Goal: Information Seeking & Learning: Learn about a topic

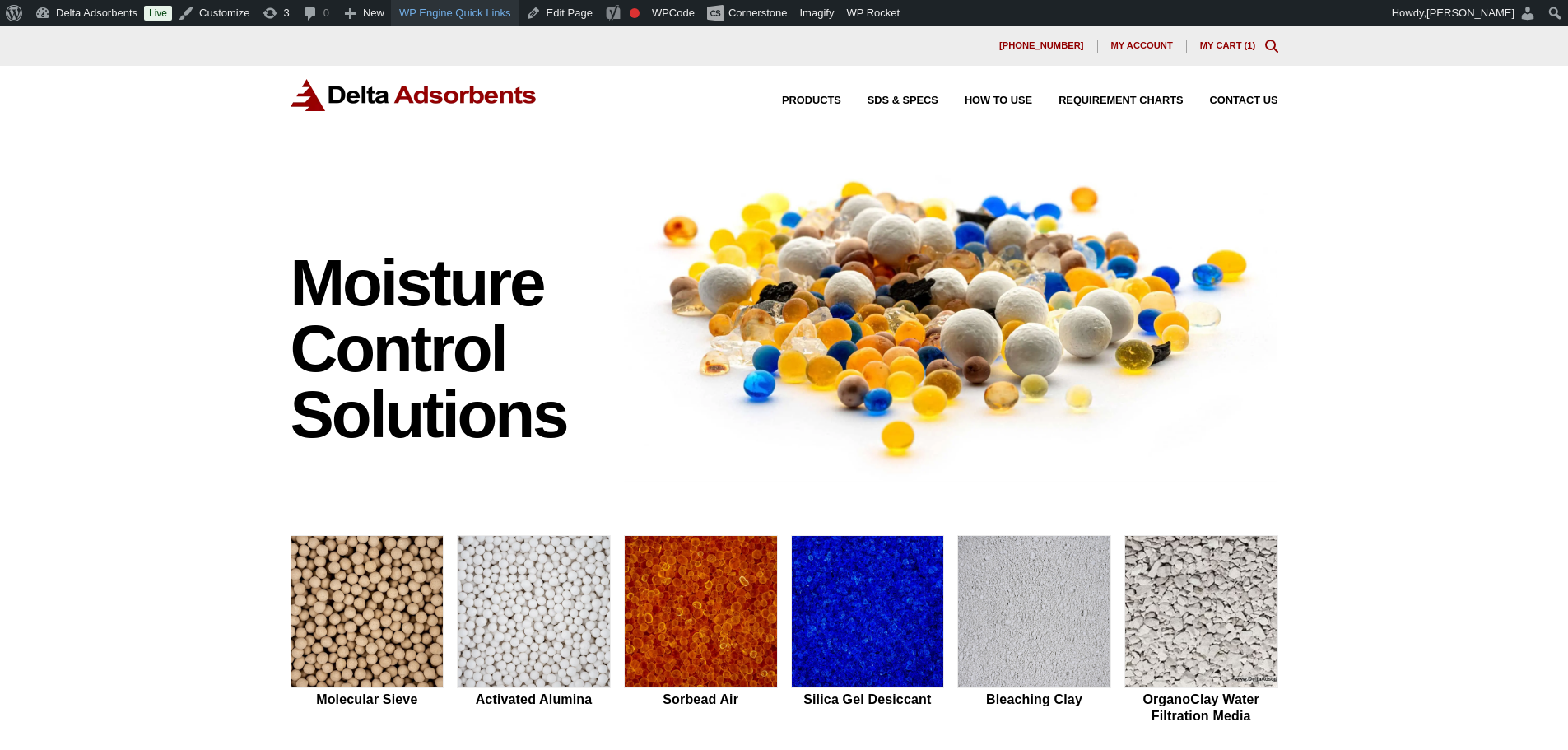
drag, startPoint x: 125, startPoint y: 309, endPoint x: 420, endPoint y: 7, distance: 422.2
click at [138, 297] on div "Moisture Control Solutions Moisture control solutions Molecular Sieve Activated…" at bounding box center [784, 695] width 1568 height 1089
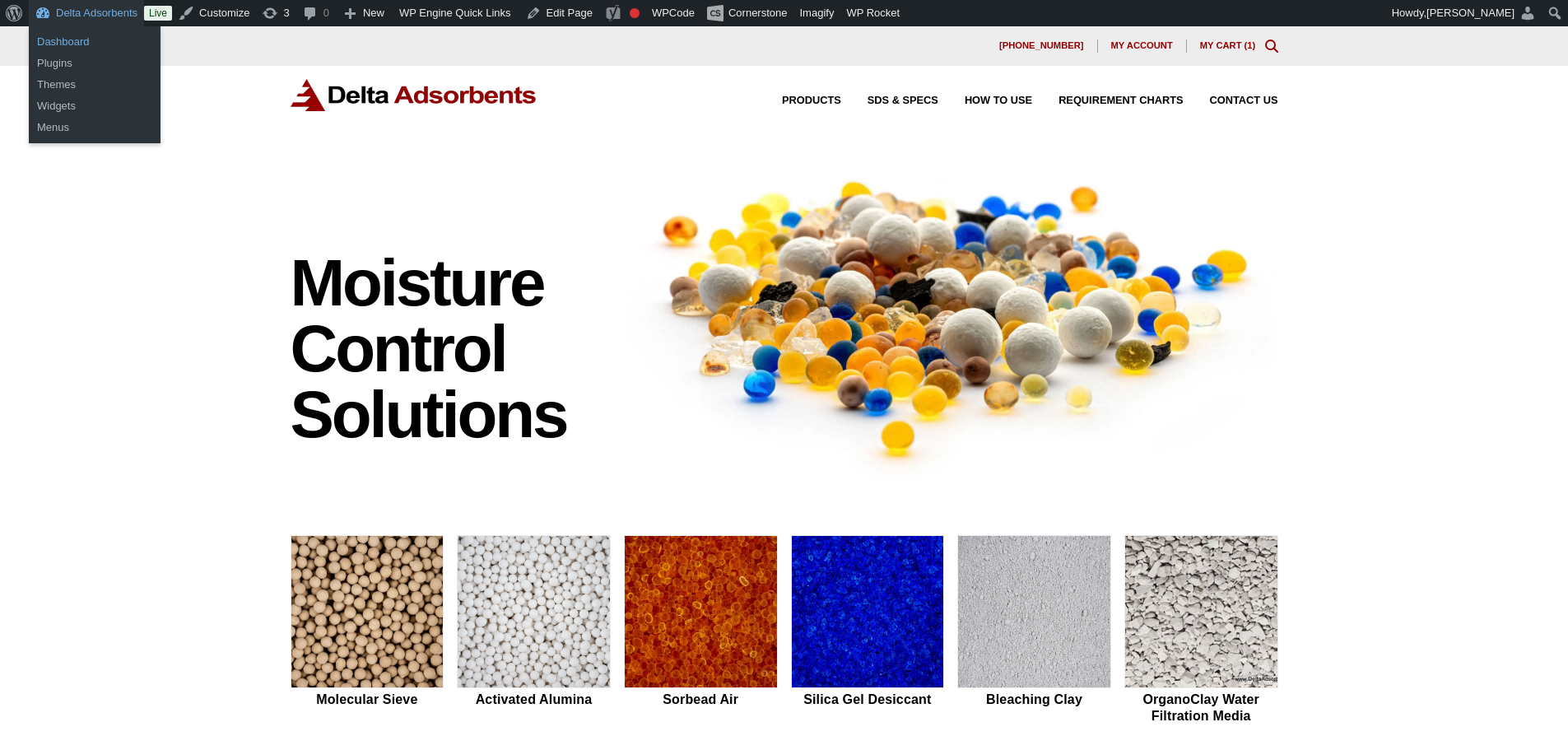
click at [78, 43] on link "Dashboard" at bounding box center [94, 42] width 132 height 22
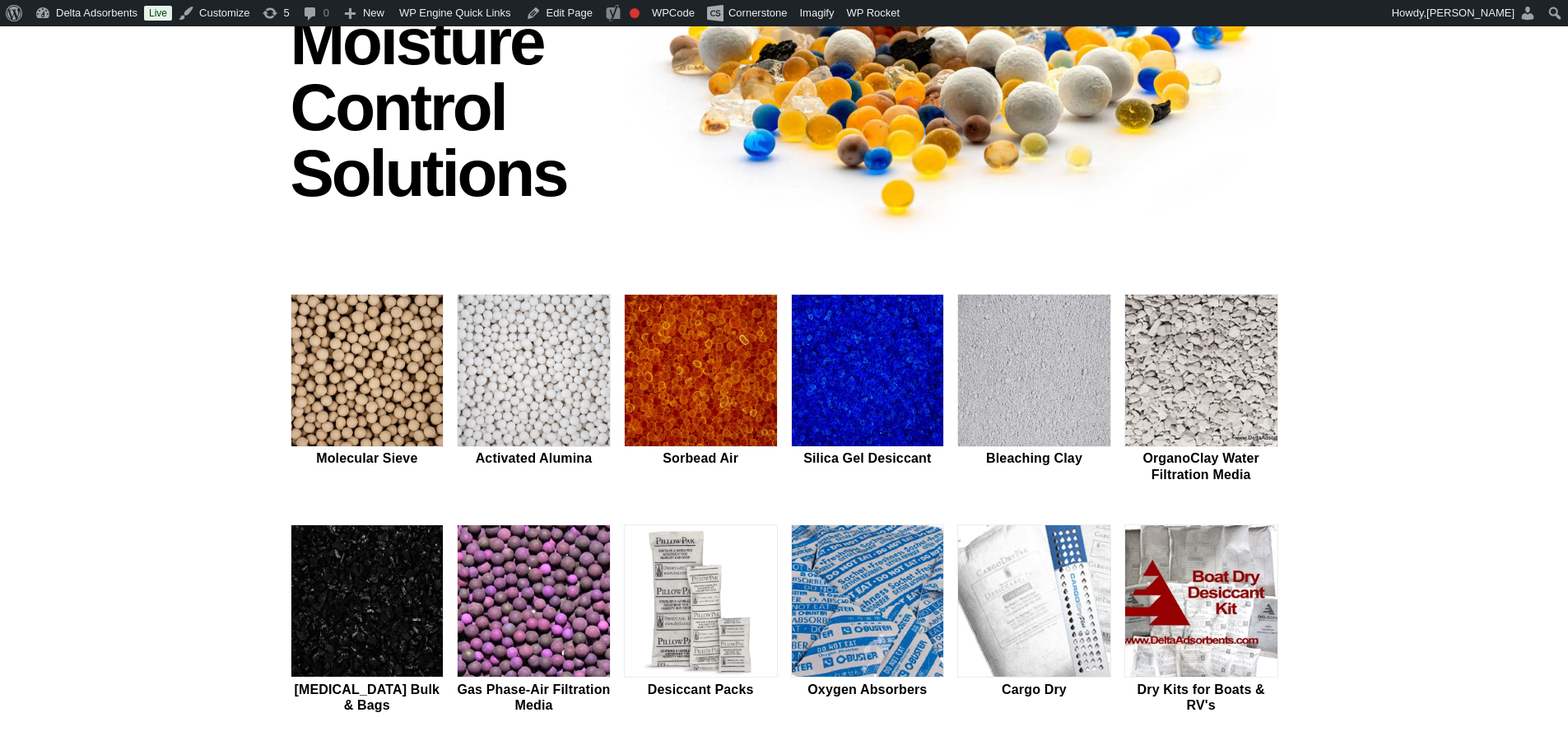
scroll to position [346, 0]
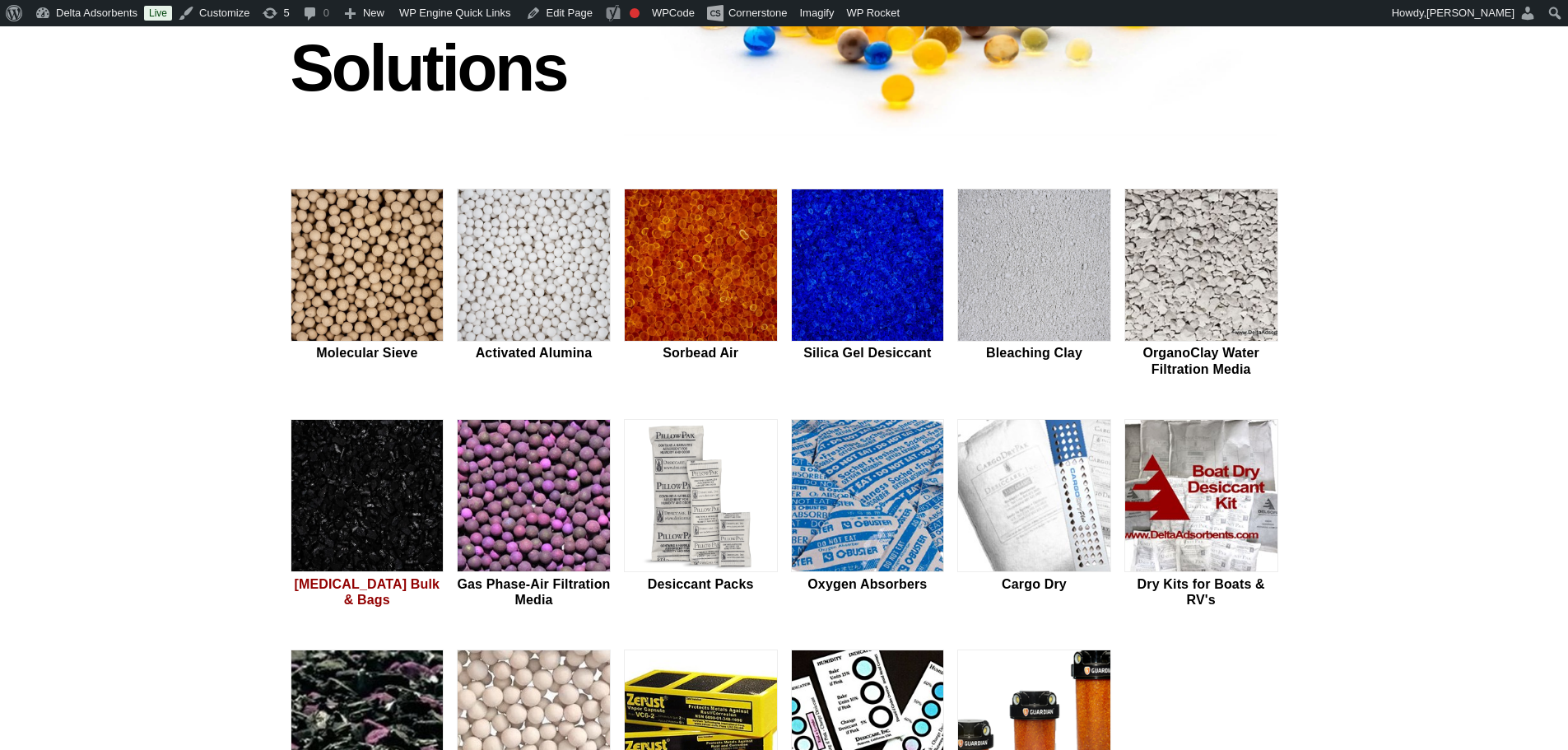
click at [418, 459] on img at bounding box center [367, 496] width 152 height 153
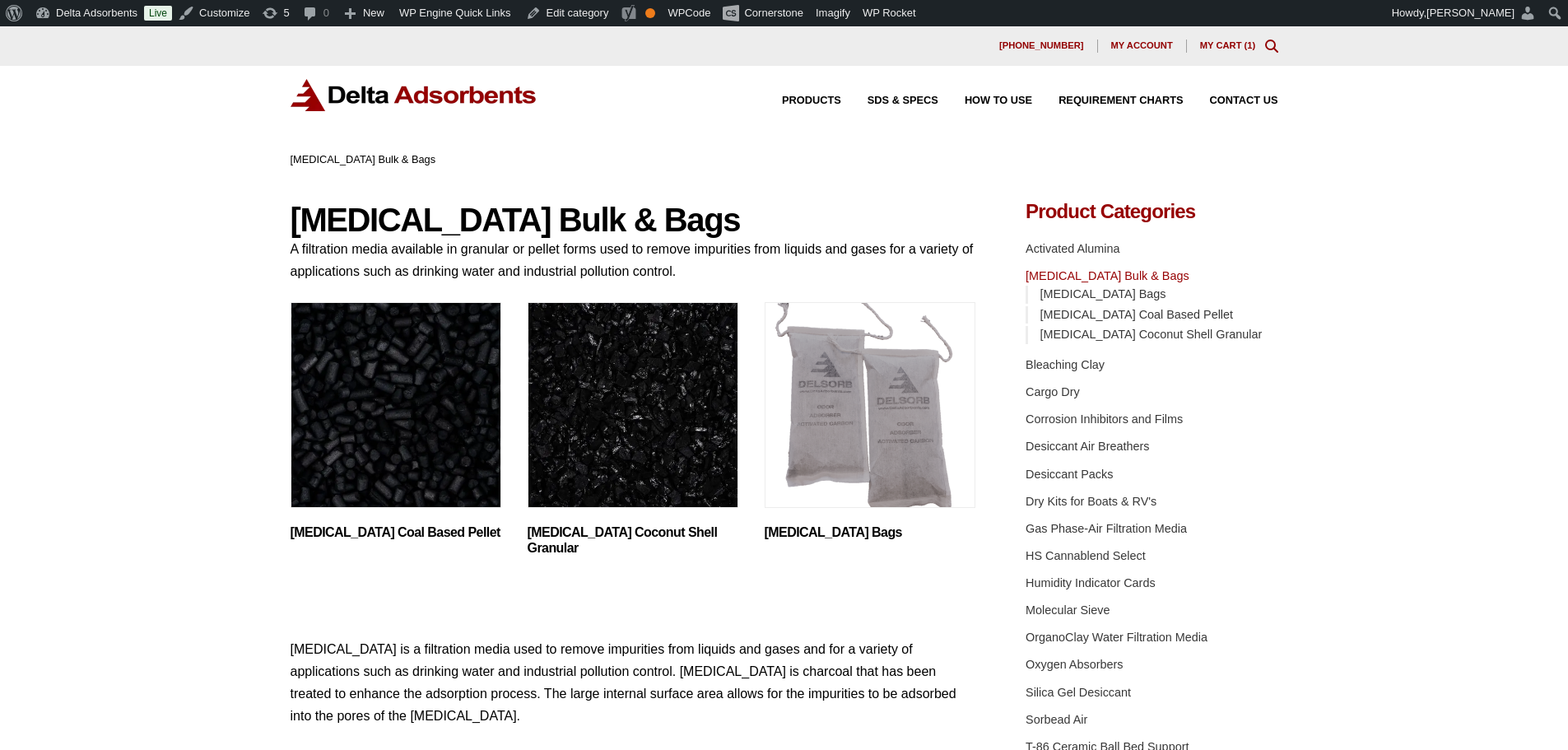
click at [811, 467] on img "Visit product category Activated Carbon Bags" at bounding box center [870, 404] width 210 height 205
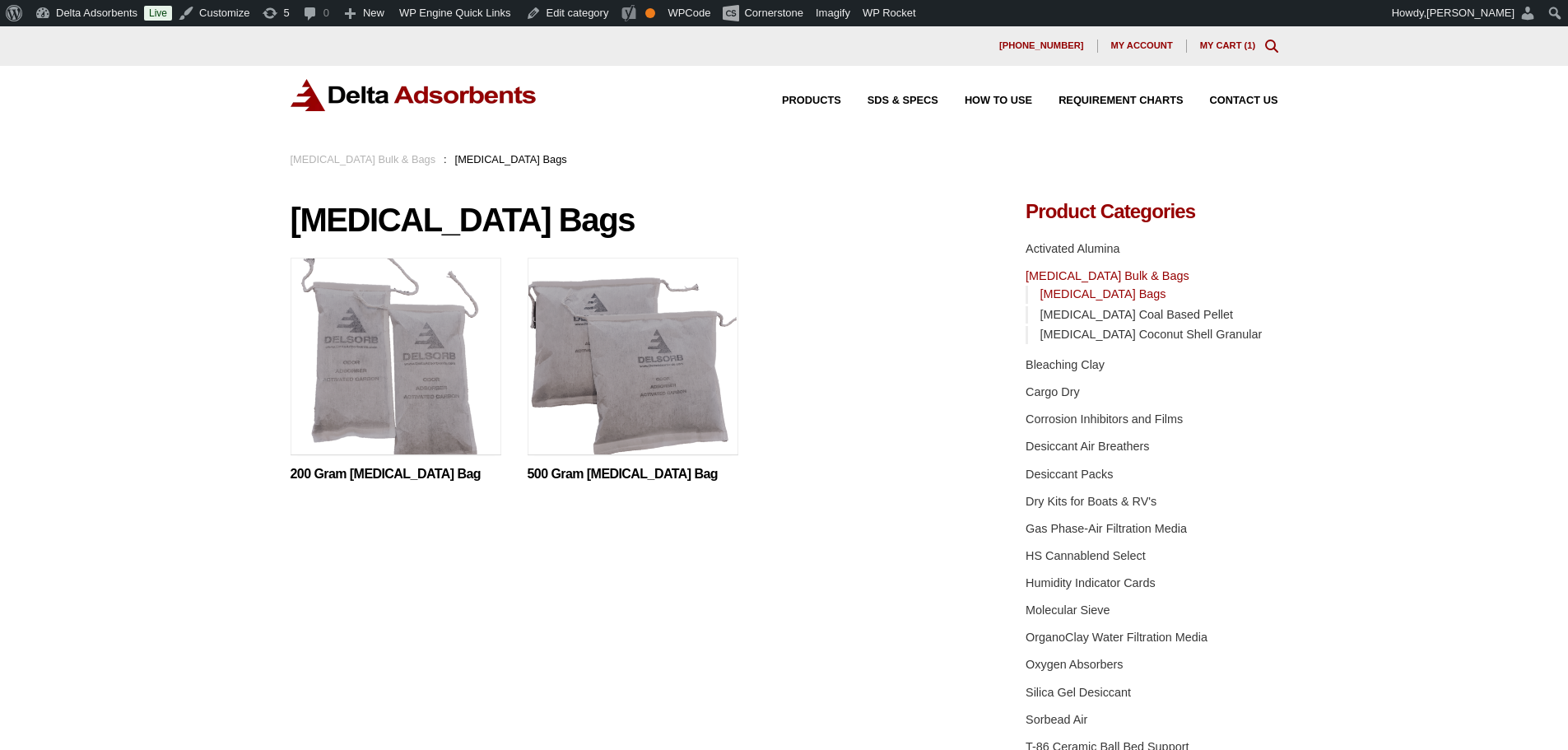
click at [415, 104] on img at bounding box center [413, 94] width 247 height 32
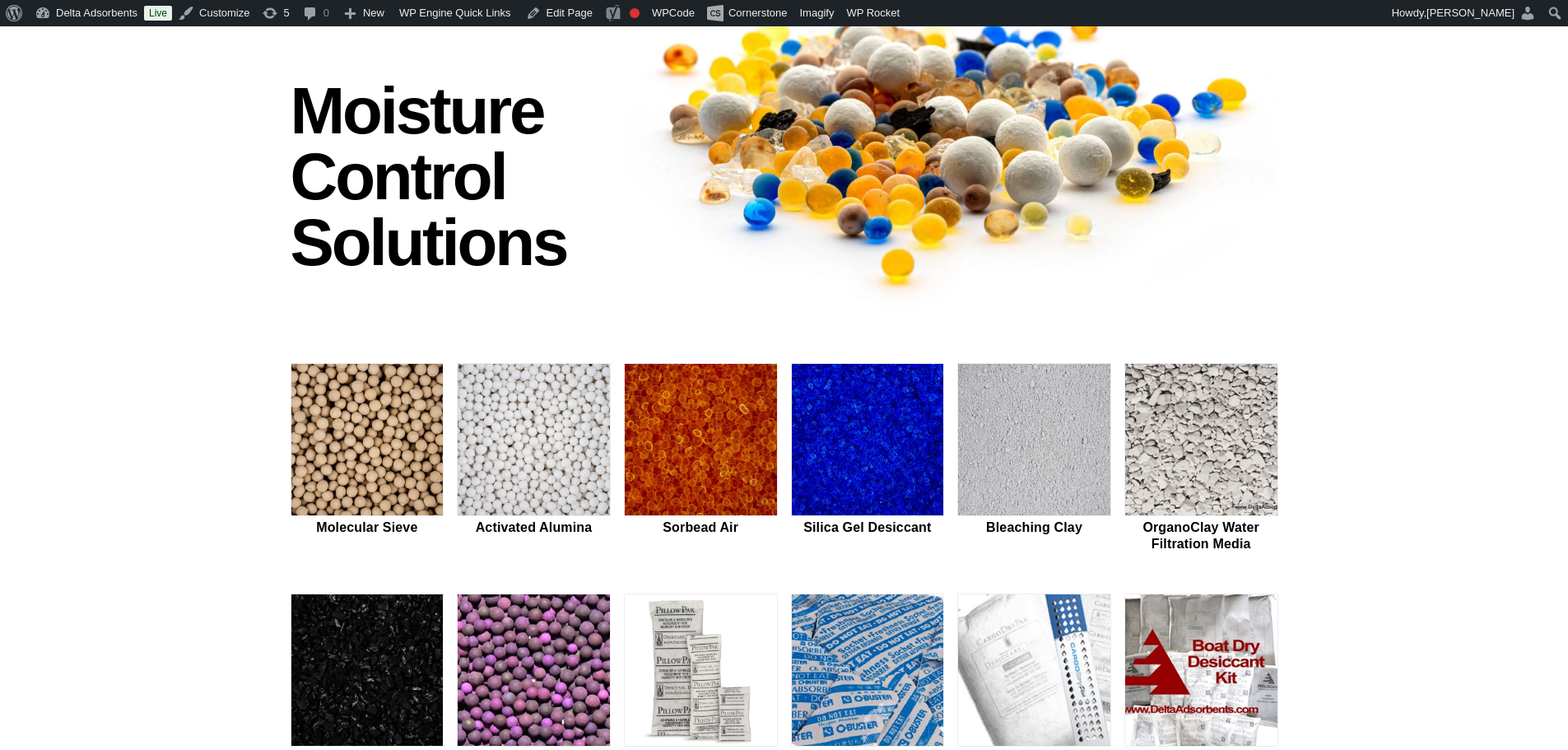
scroll to position [186, 0]
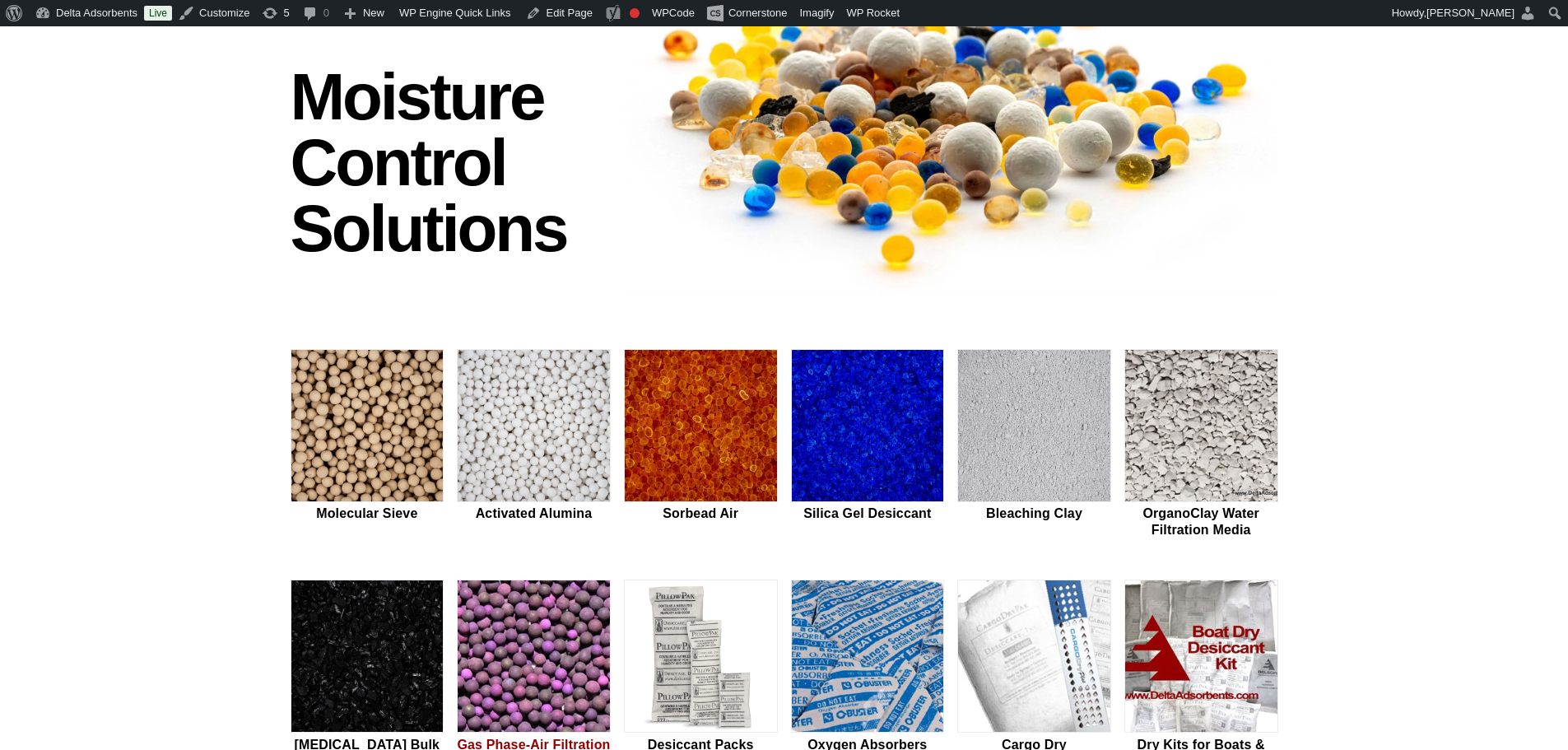
click at [533, 656] on img at bounding box center [533, 657] width 152 height 153
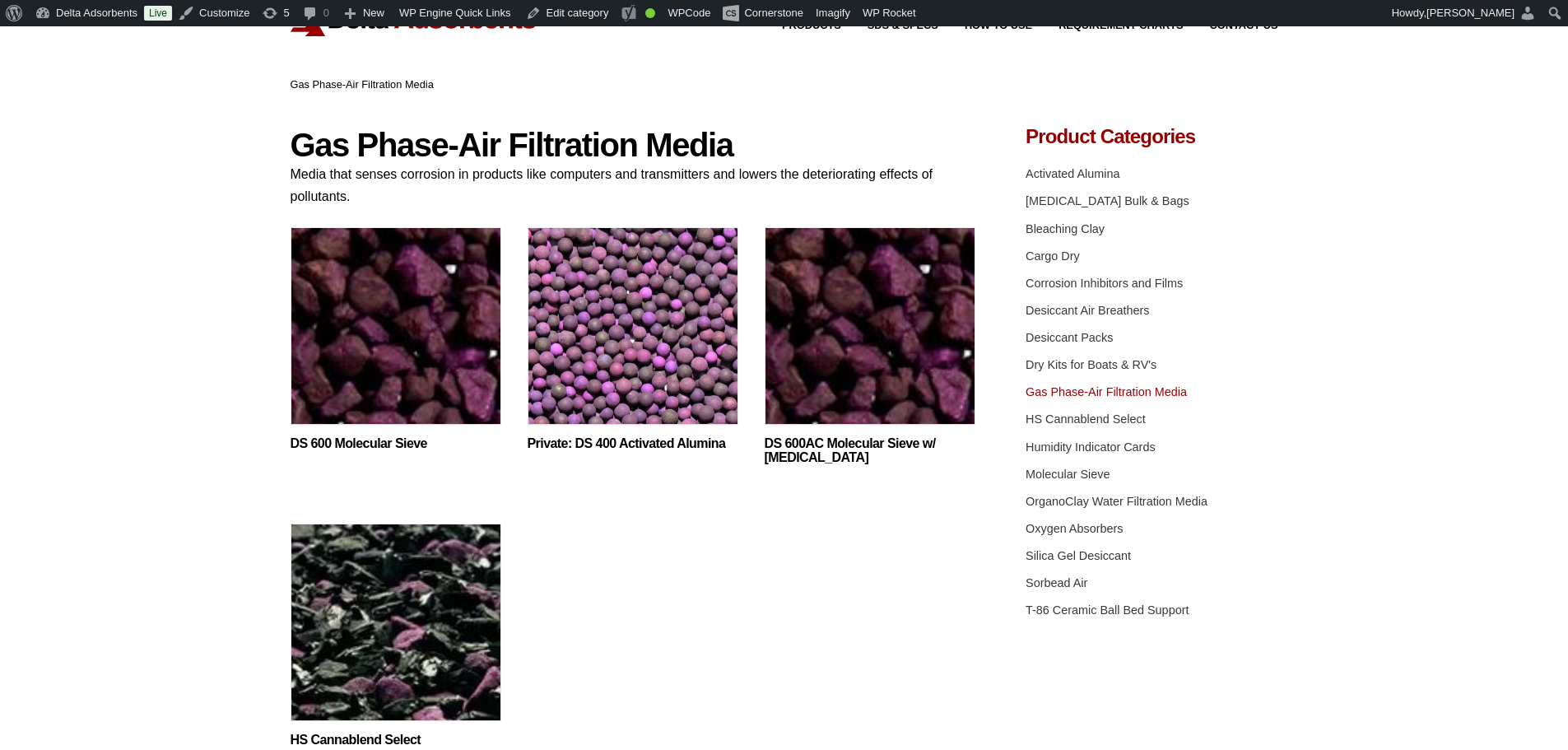
scroll to position [55, 0]
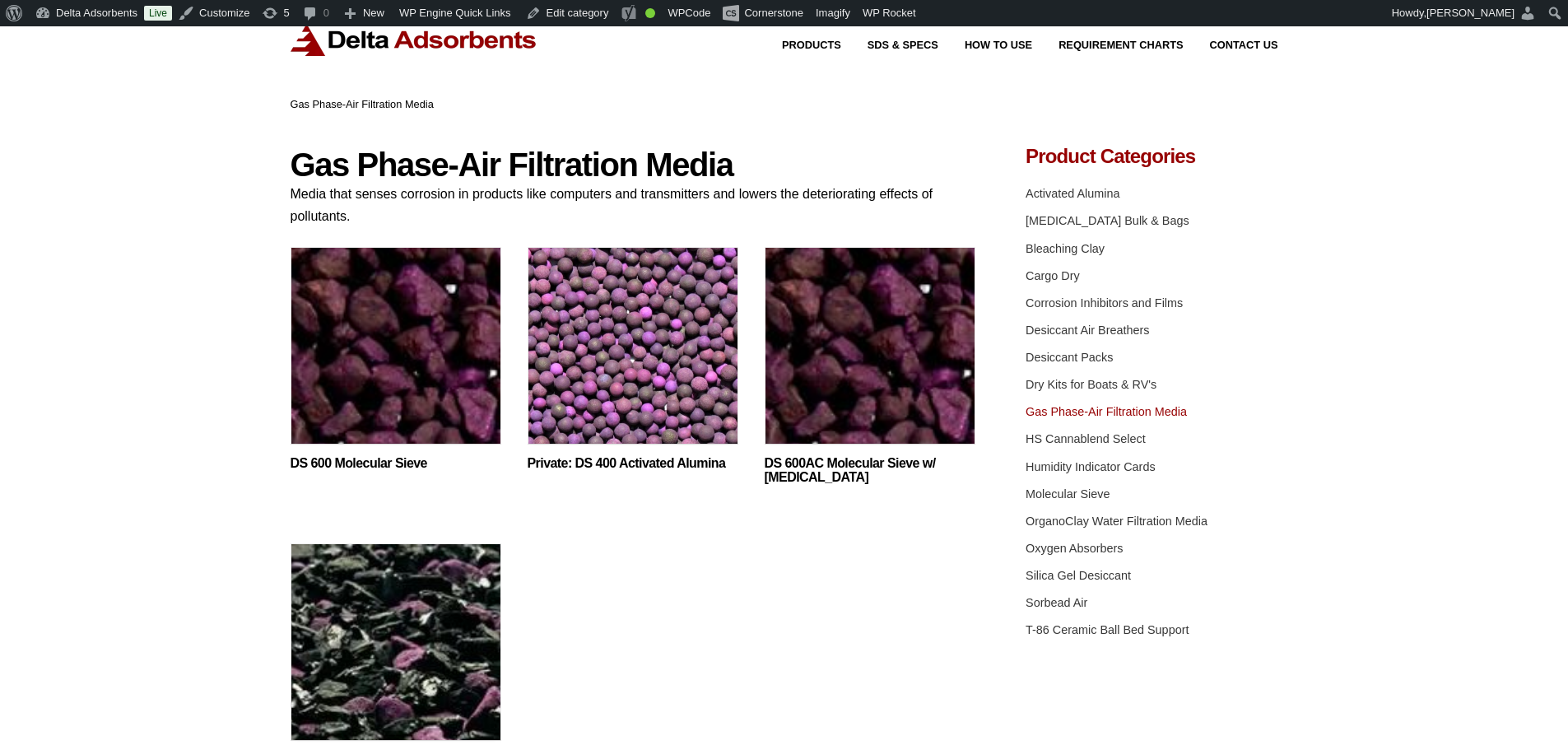
click at [417, 32] on img at bounding box center [413, 39] width 247 height 32
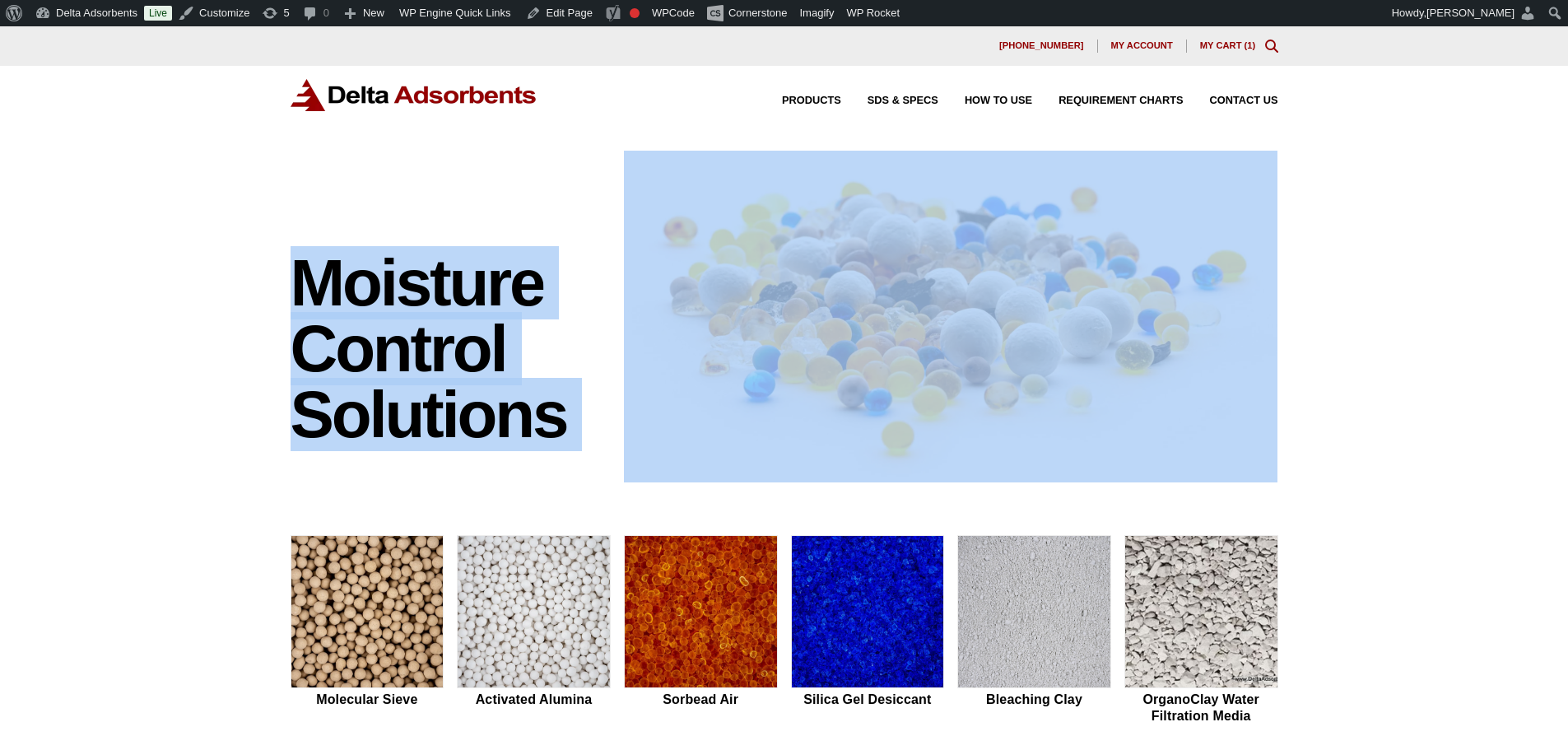
drag, startPoint x: 1565, startPoint y: 149, endPoint x: 1579, endPoint y: 194, distance: 47.1
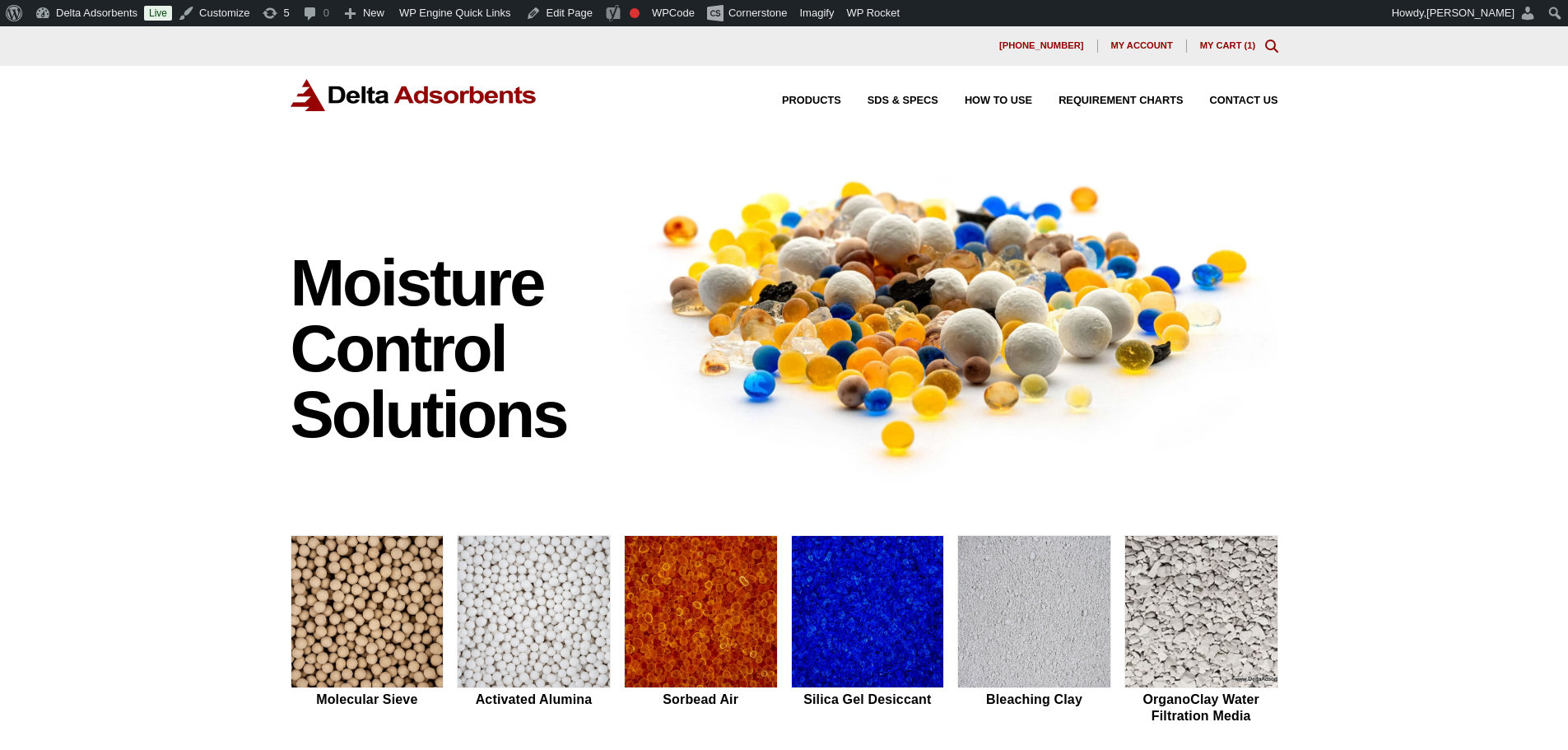
click at [1523, 253] on div "Moisture Control Solutions Moisture control solutions Molecular Sieve Activated…" at bounding box center [784, 695] width 1568 height 1089
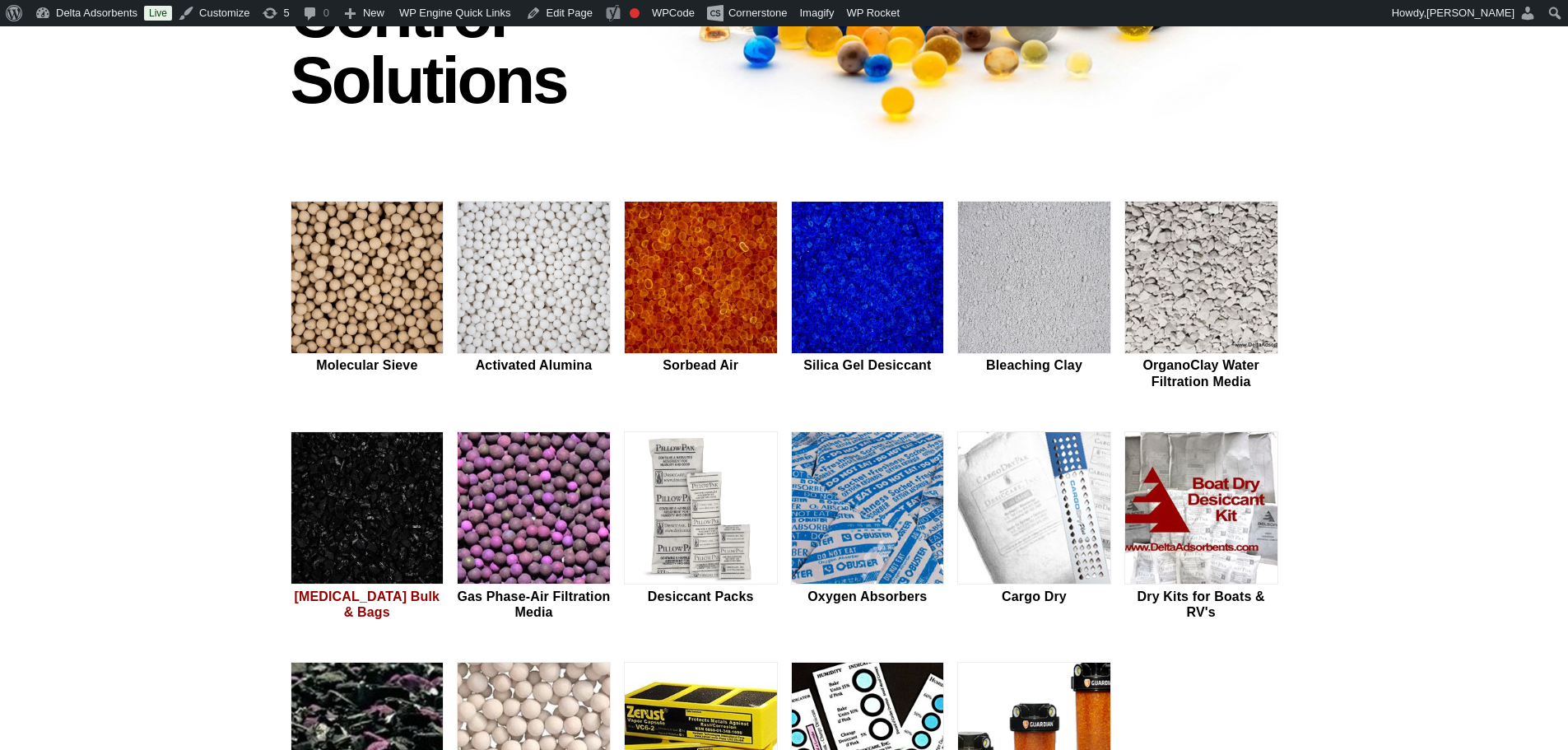
scroll to position [391, 0]
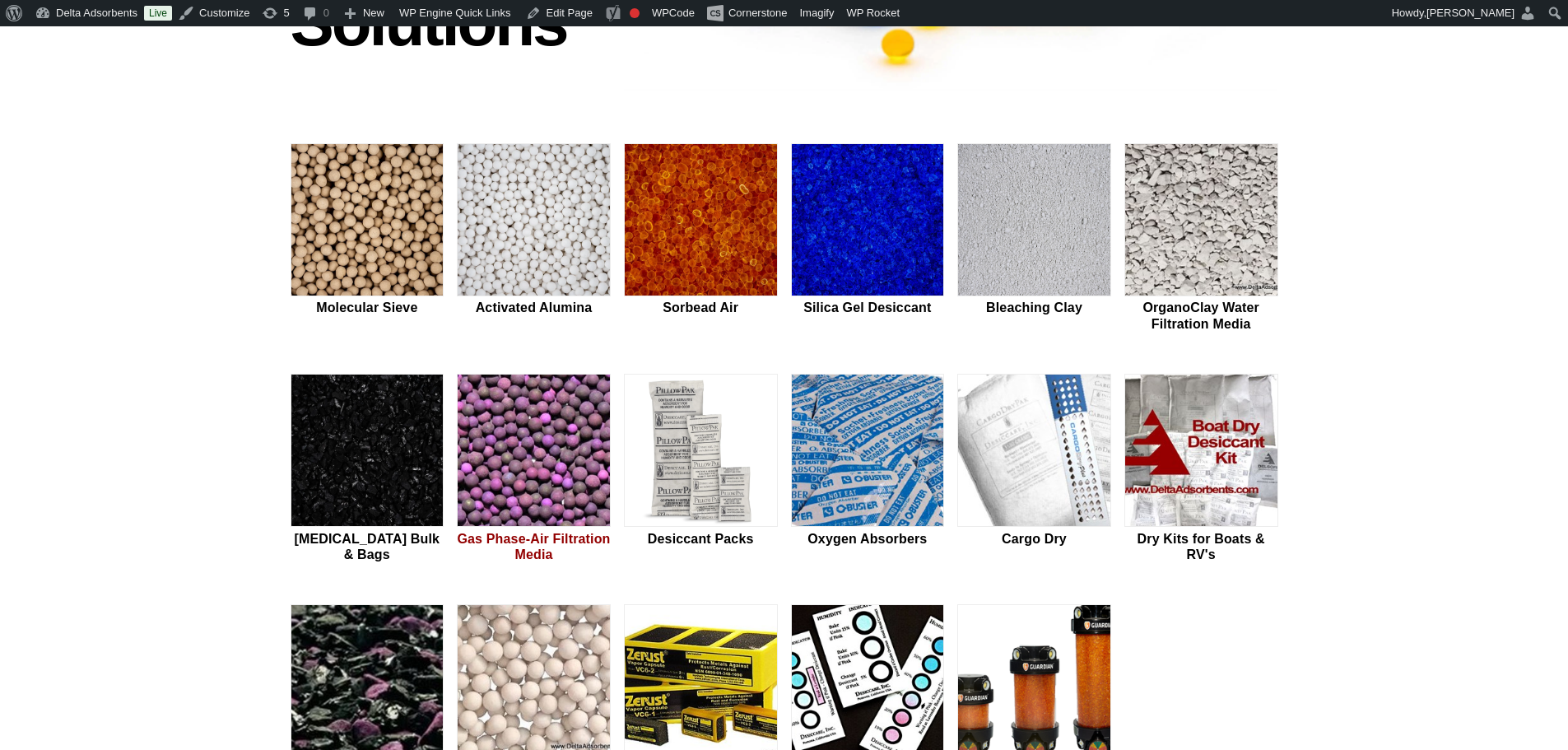
click at [522, 438] on img at bounding box center [533, 451] width 152 height 153
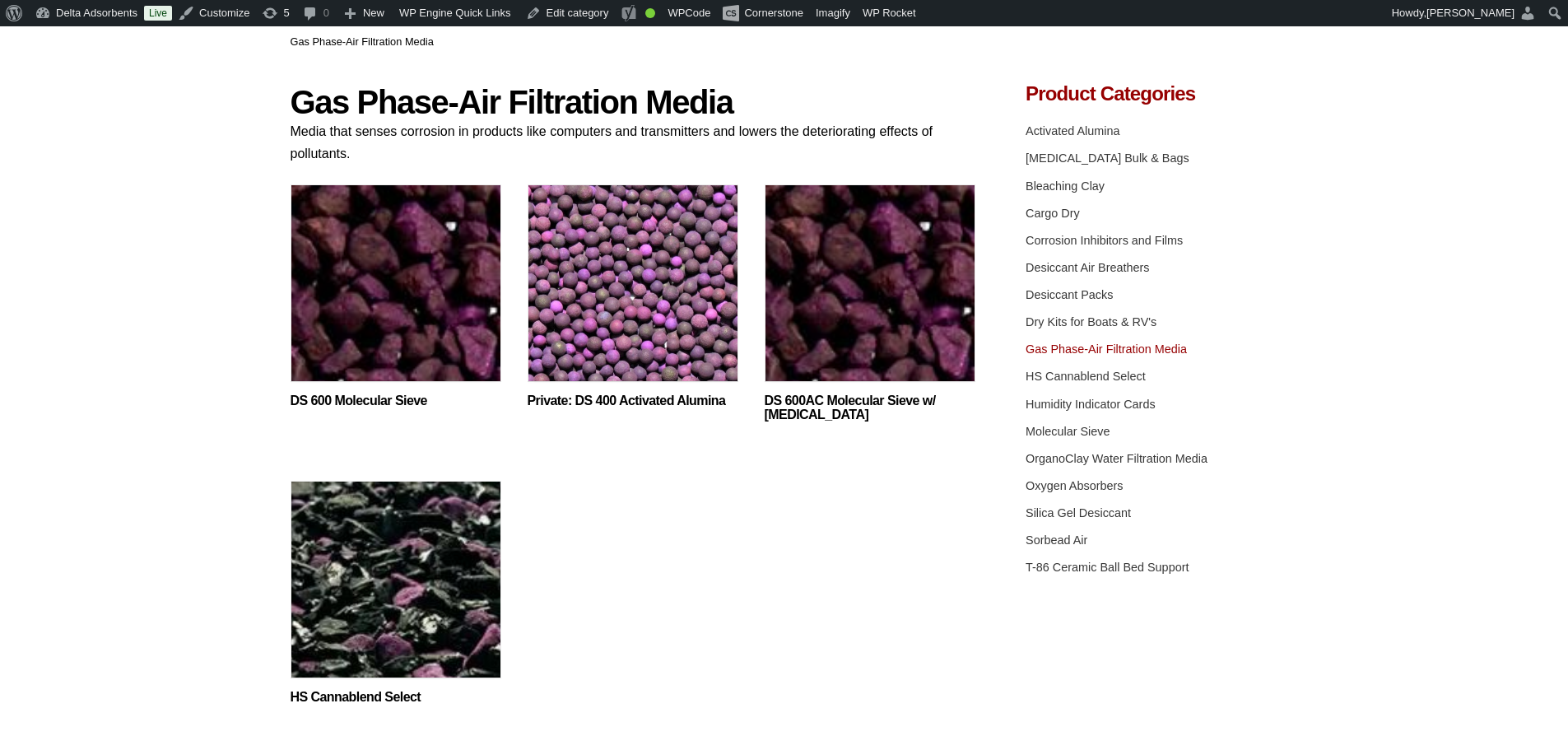
scroll to position [164, 0]
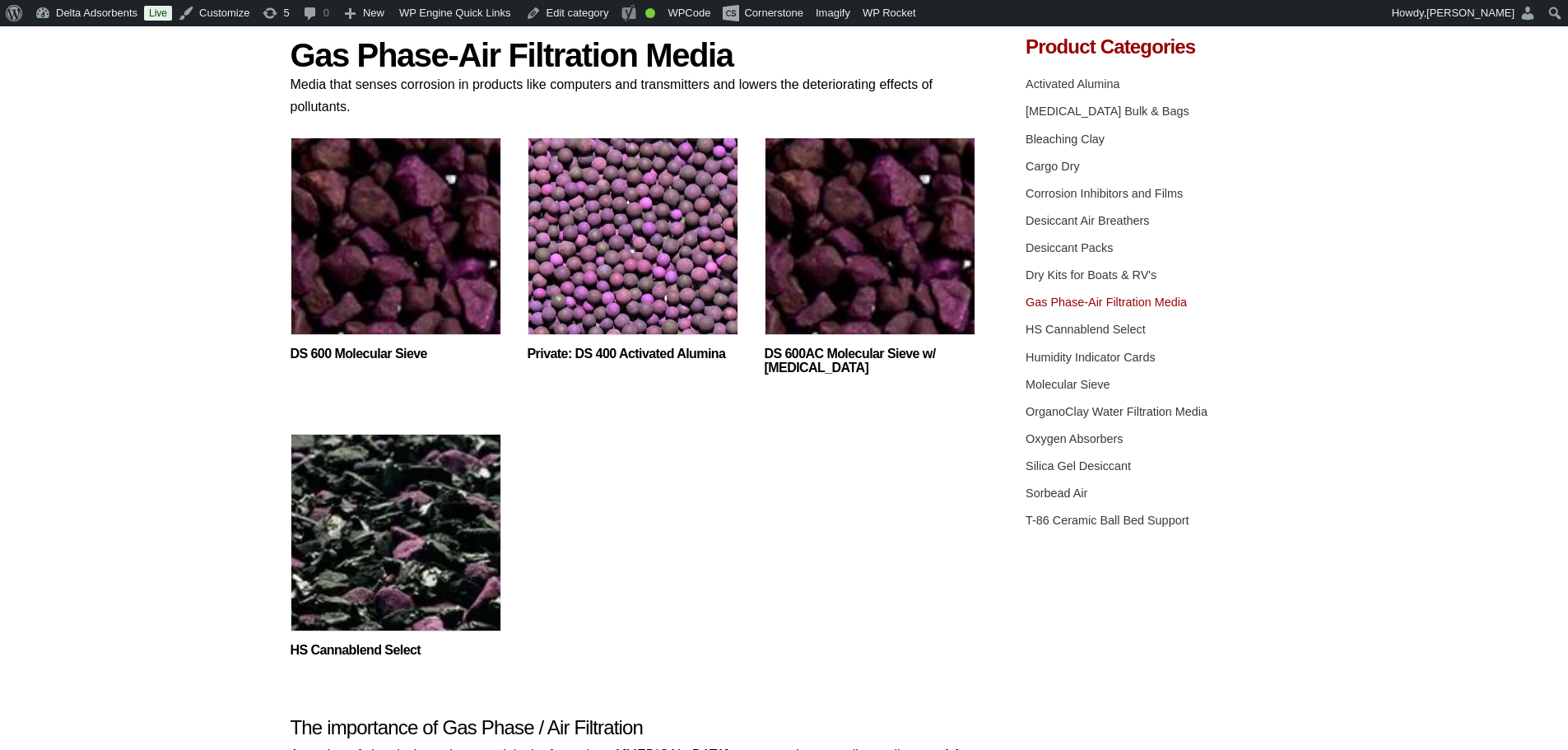
click at [880, 306] on img at bounding box center [870, 240] width 210 height 205
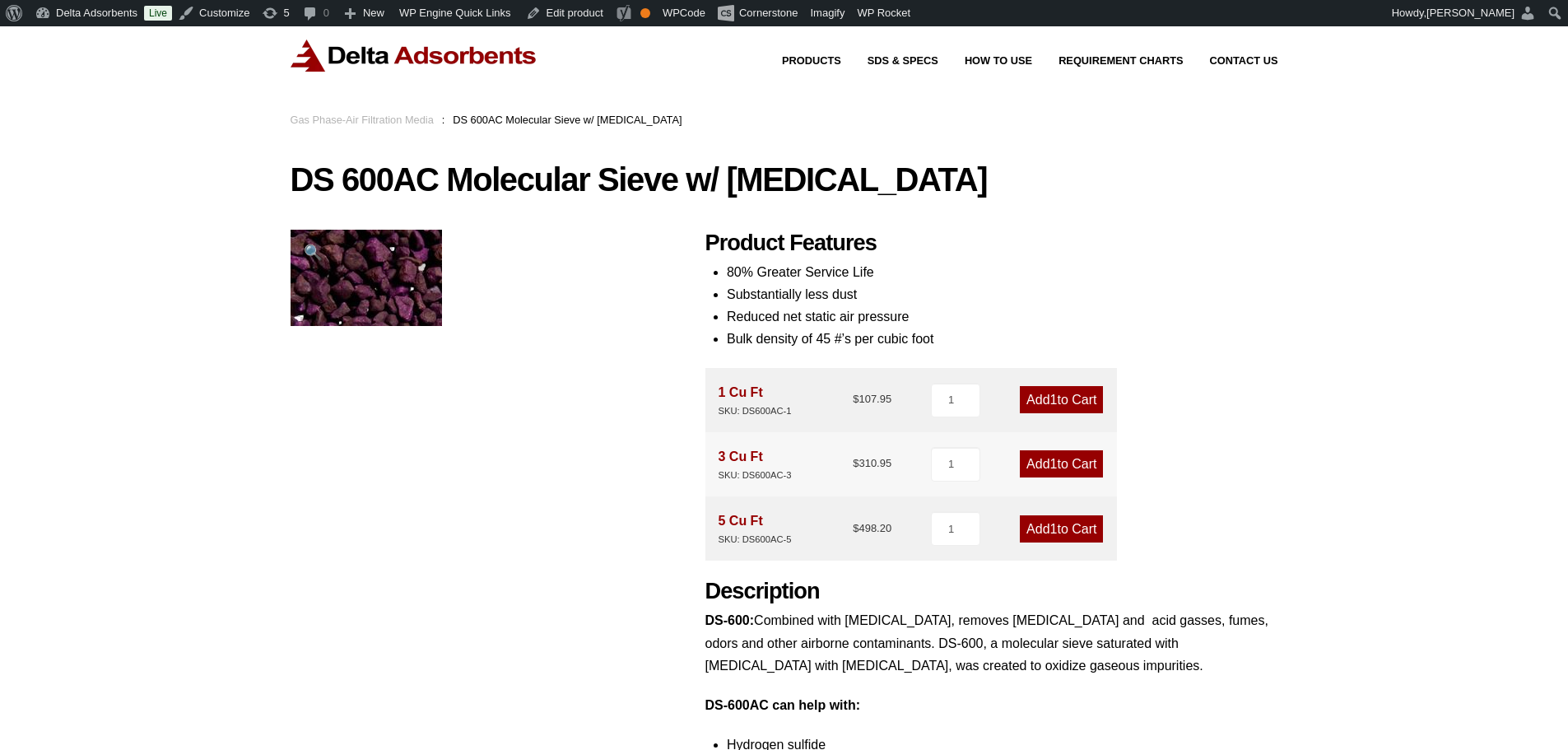
scroll to position [36, 0]
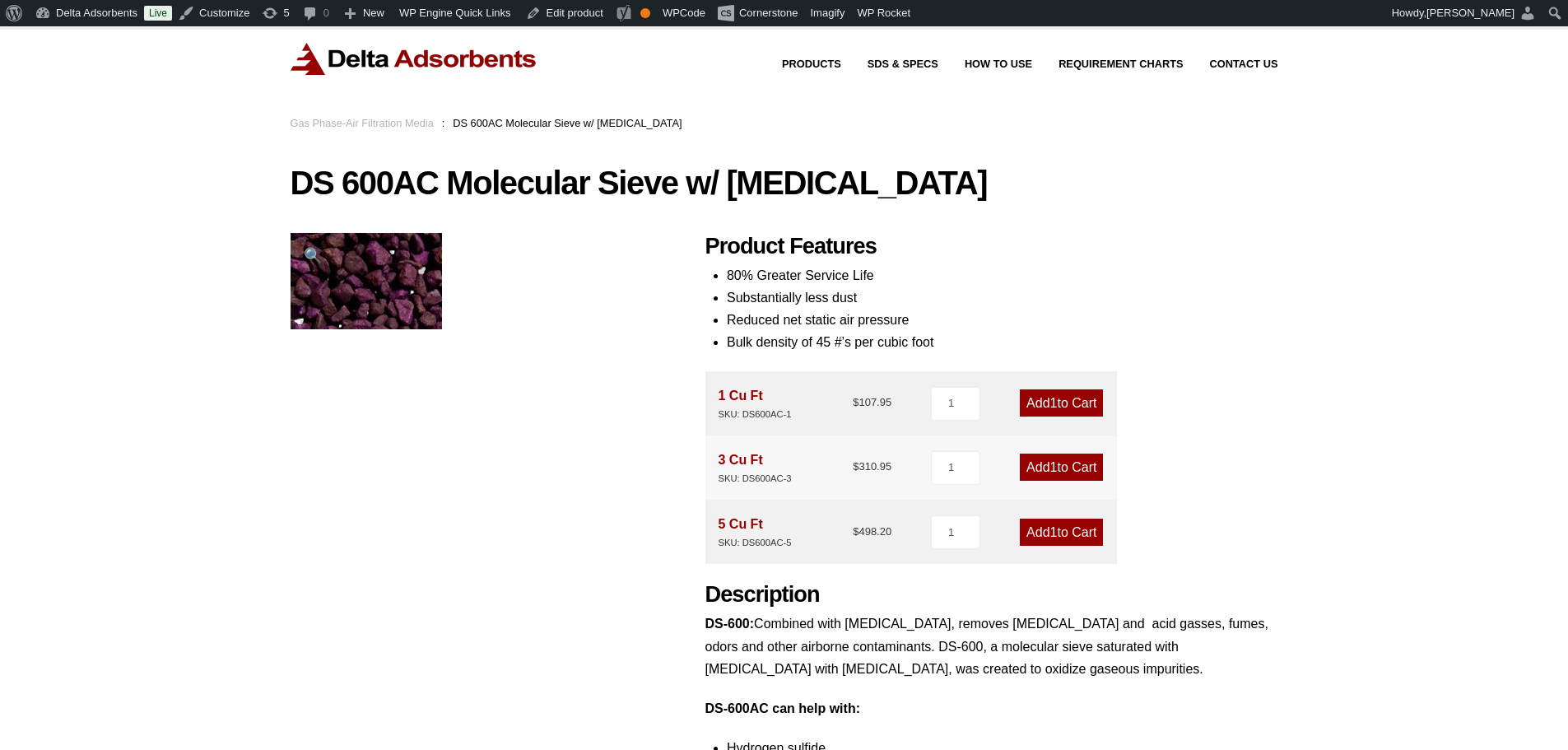
click at [474, 73] on img at bounding box center [413, 59] width 247 height 32
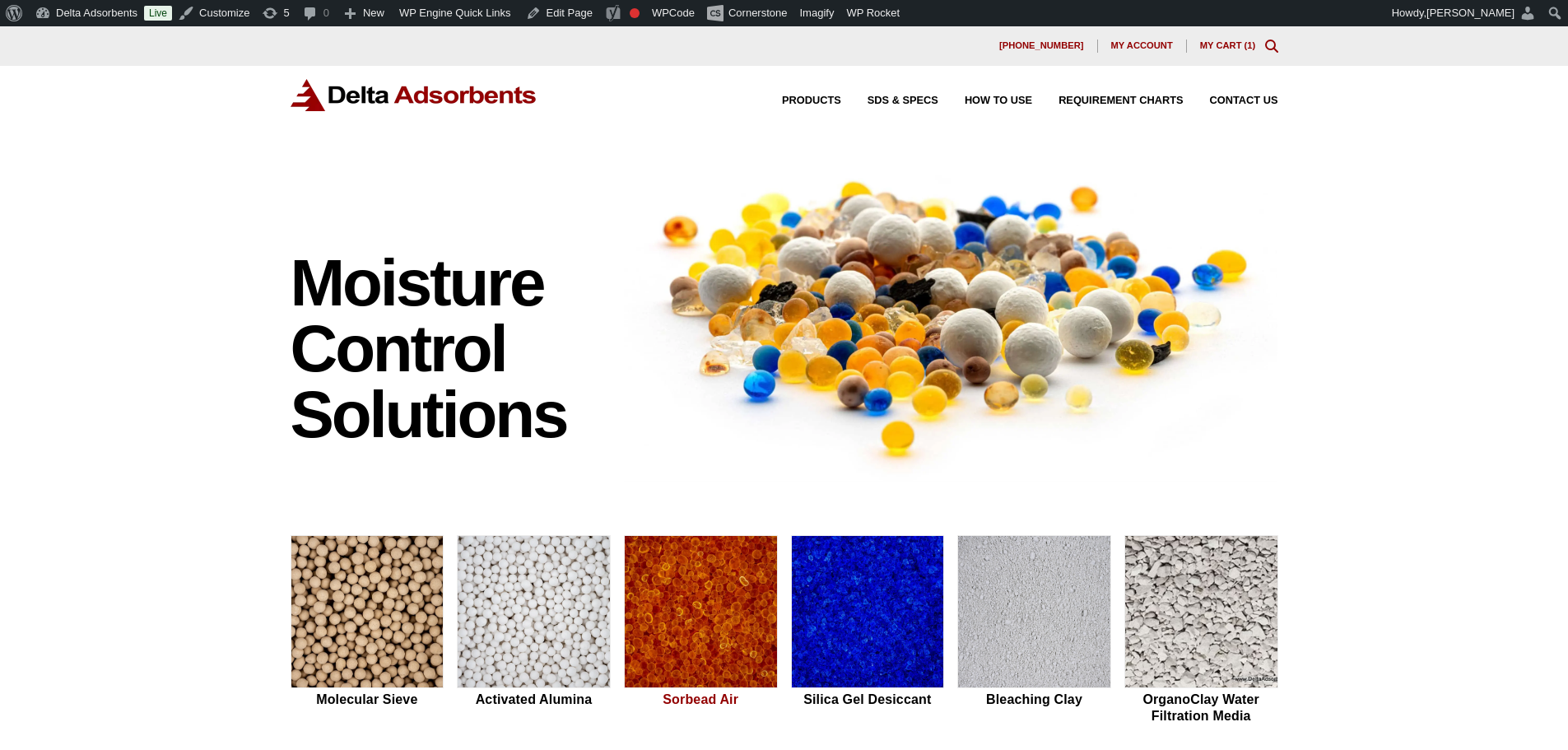
click at [677, 599] on img at bounding box center [700, 612] width 152 height 153
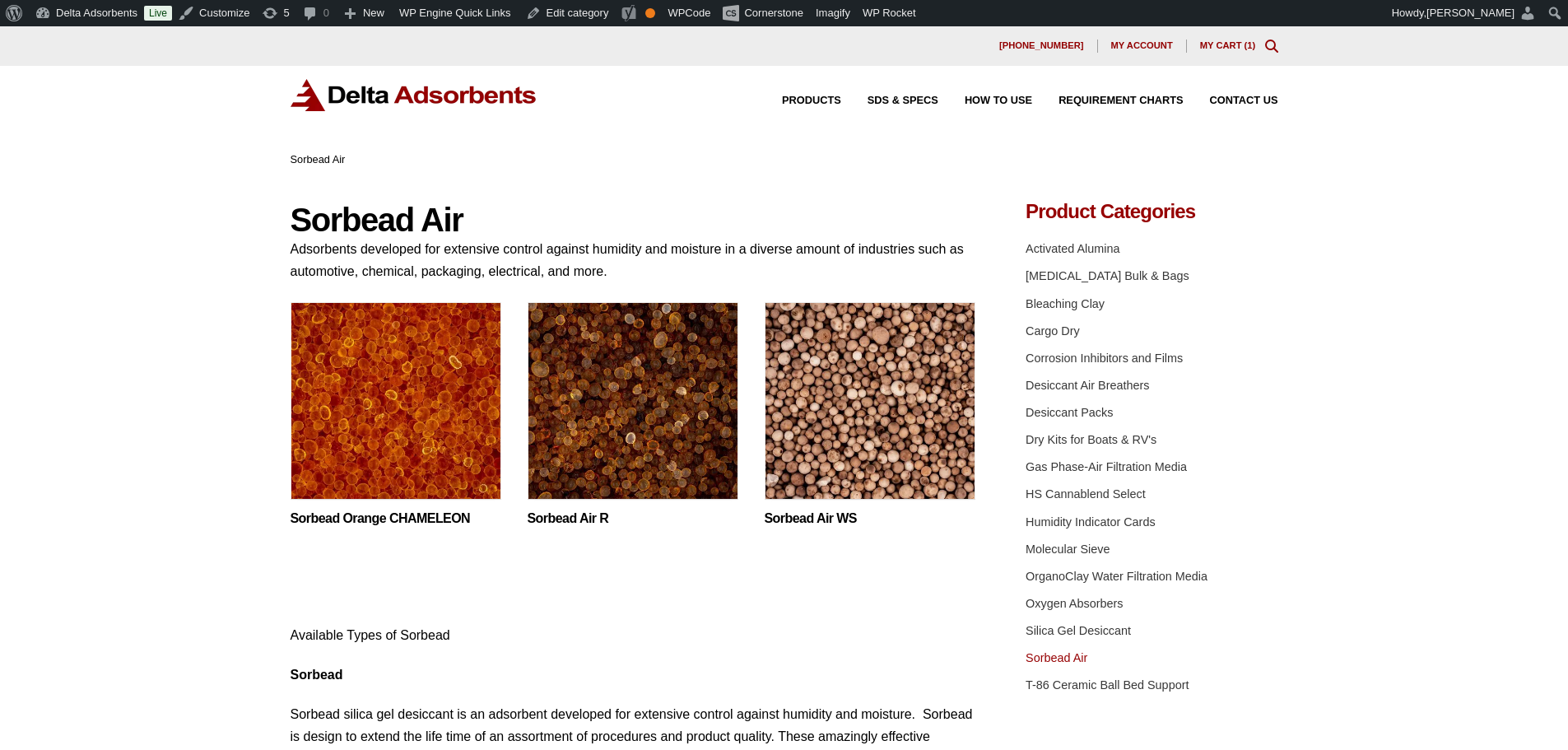
click at [325, 361] on img at bounding box center [395, 404] width 210 height 205
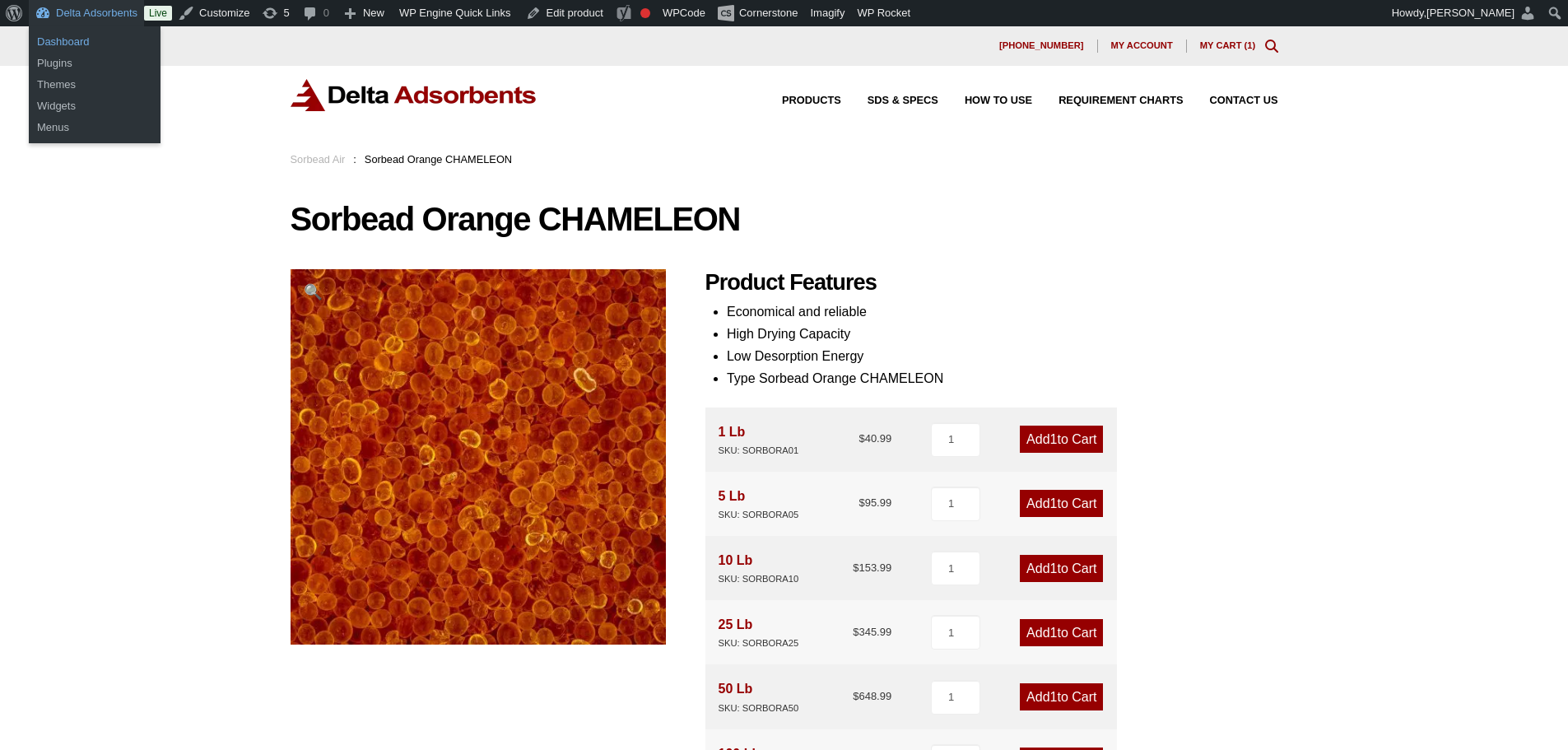
click at [81, 39] on link "Dashboard" at bounding box center [94, 42] width 132 height 22
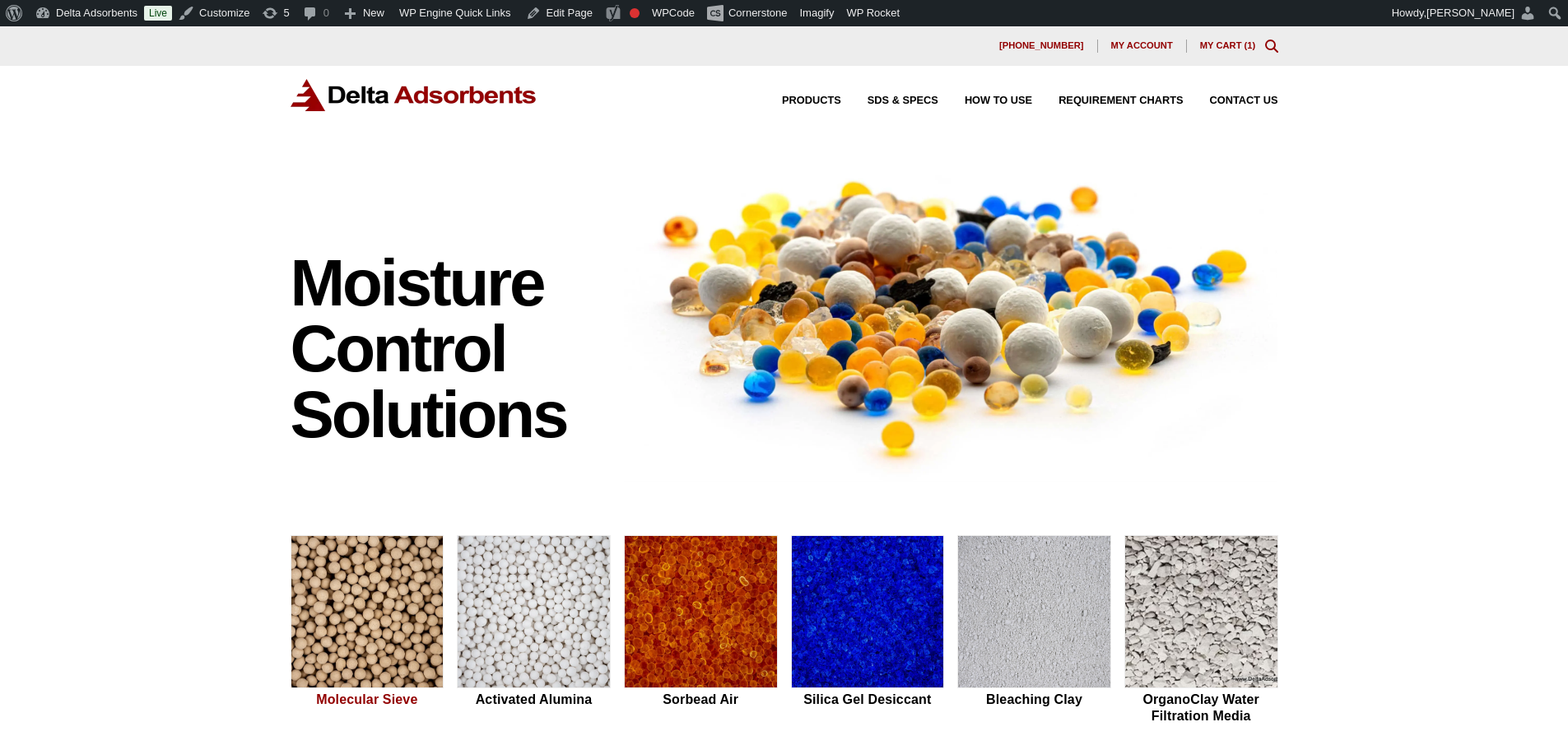
click at [423, 628] on img at bounding box center [367, 612] width 152 height 153
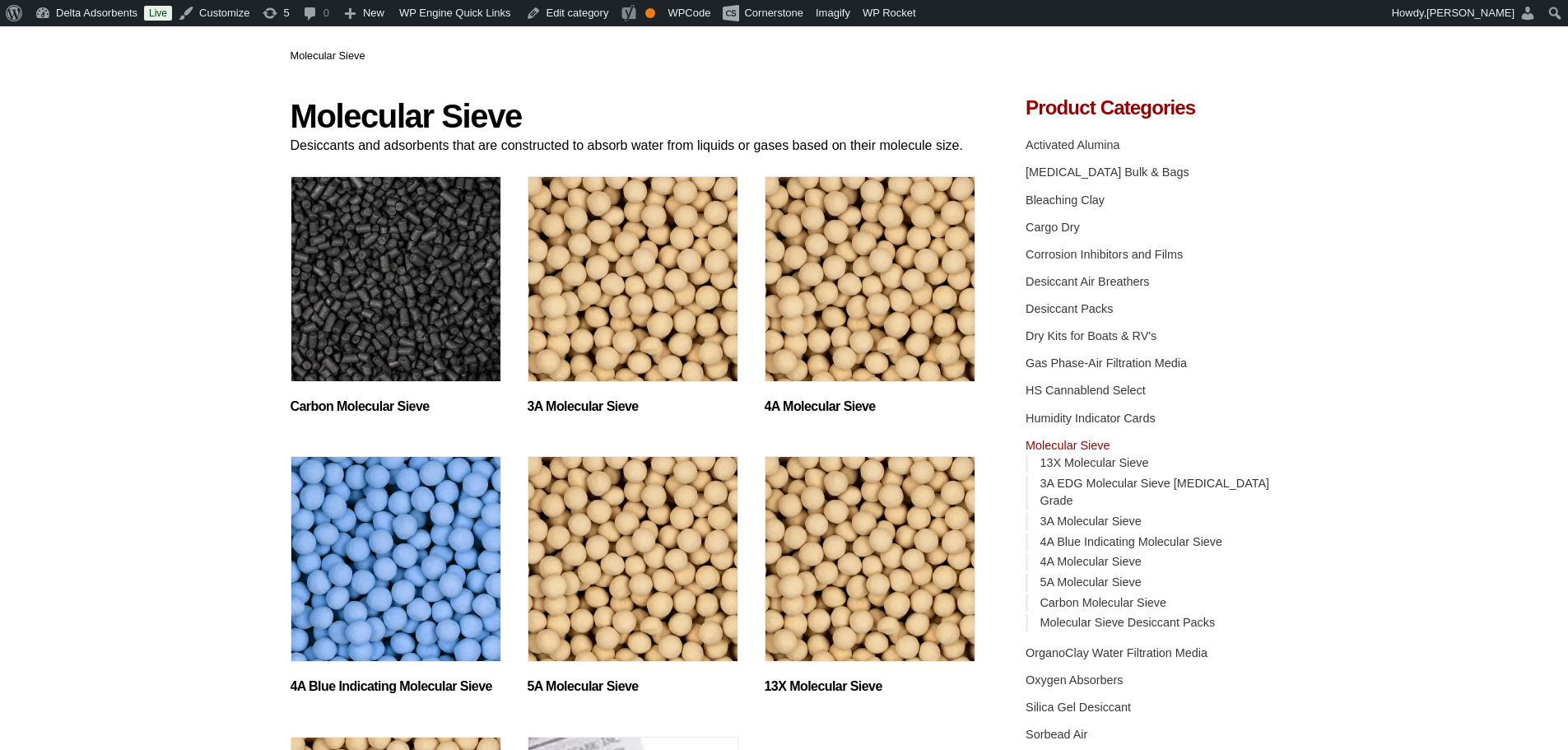
scroll to position [164, 0]
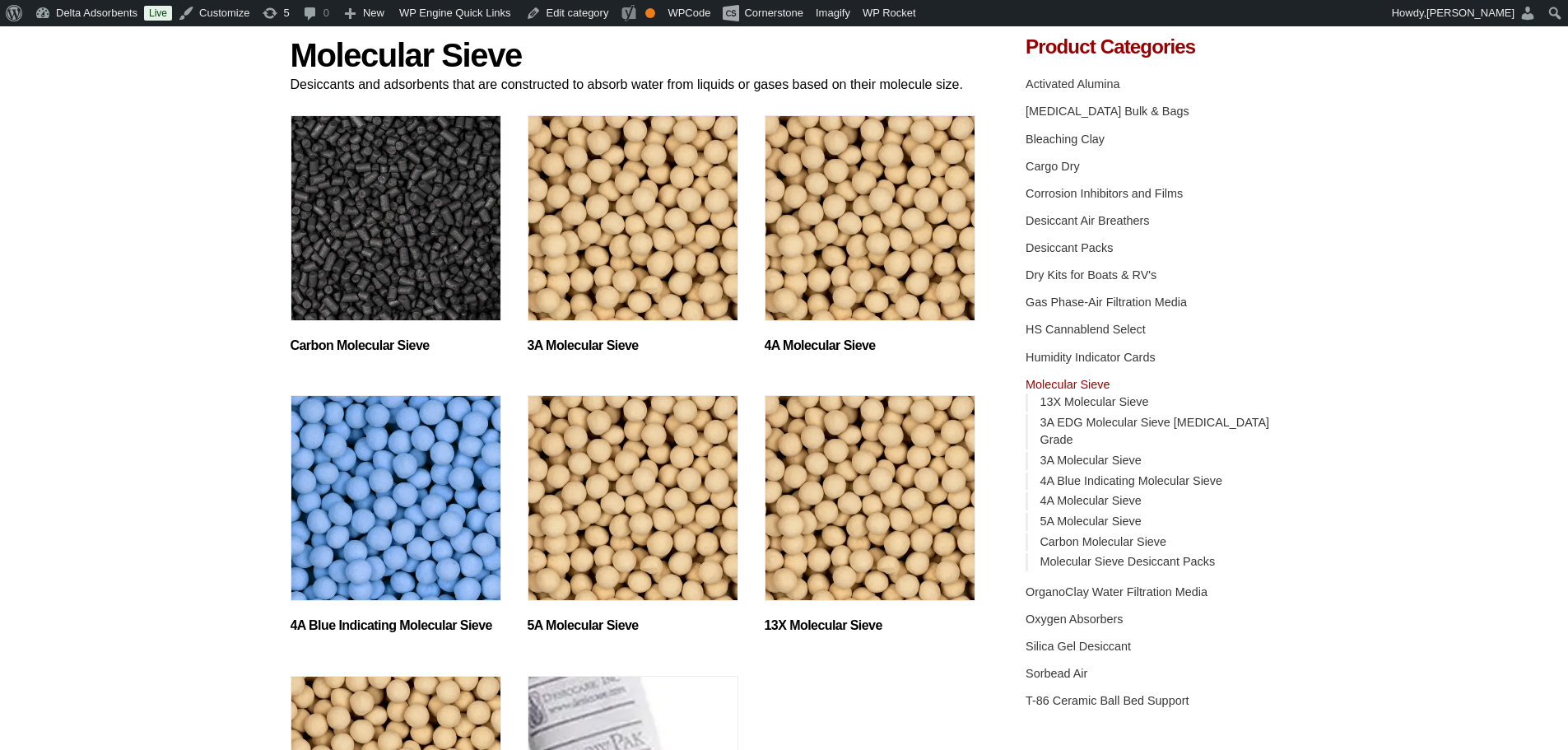
click at [622, 533] on img "Visit product category 5A Molecular Sieve" at bounding box center [633, 497] width 210 height 205
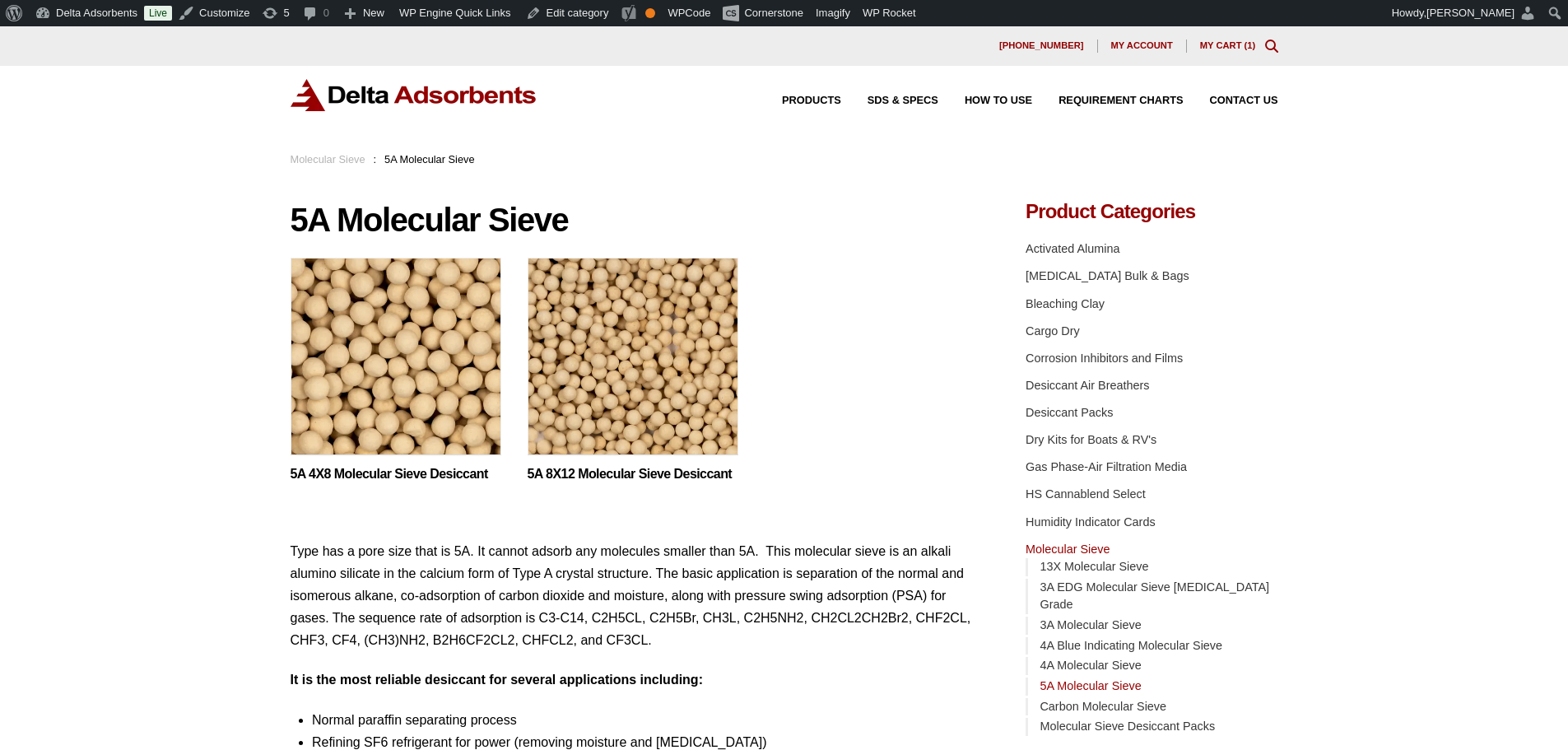
click at [389, 381] on img at bounding box center [395, 360] width 210 height 205
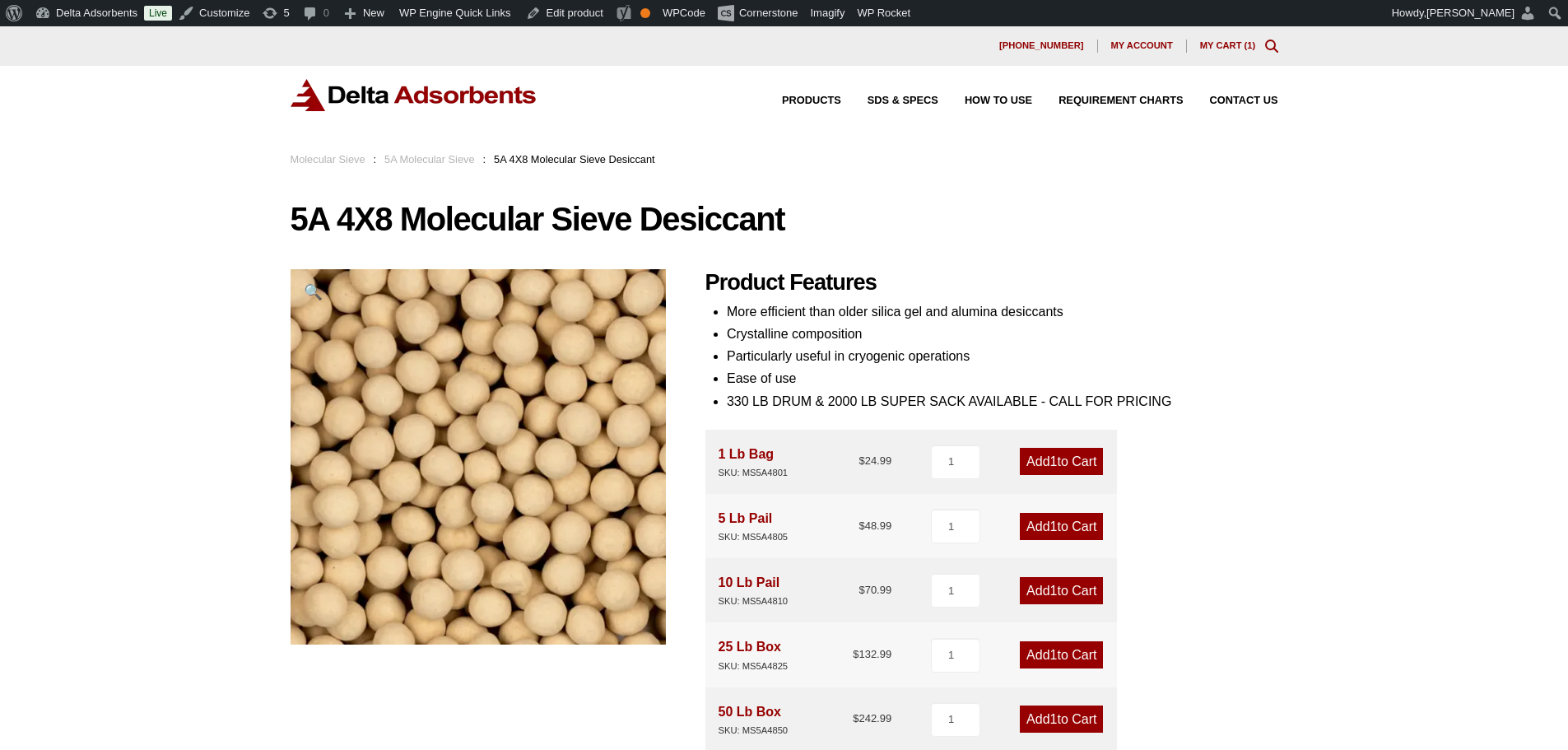
drag, startPoint x: 118, startPoint y: 280, endPoint x: 321, endPoint y: 113, distance: 262.9
click at [118, 280] on div "Our website has detected that you are using an outdated browser that will preve…" at bounding box center [784, 746] width 1568 height 1440
click at [414, 159] on link "5A Molecular Sieve" at bounding box center [430, 159] width 90 height 13
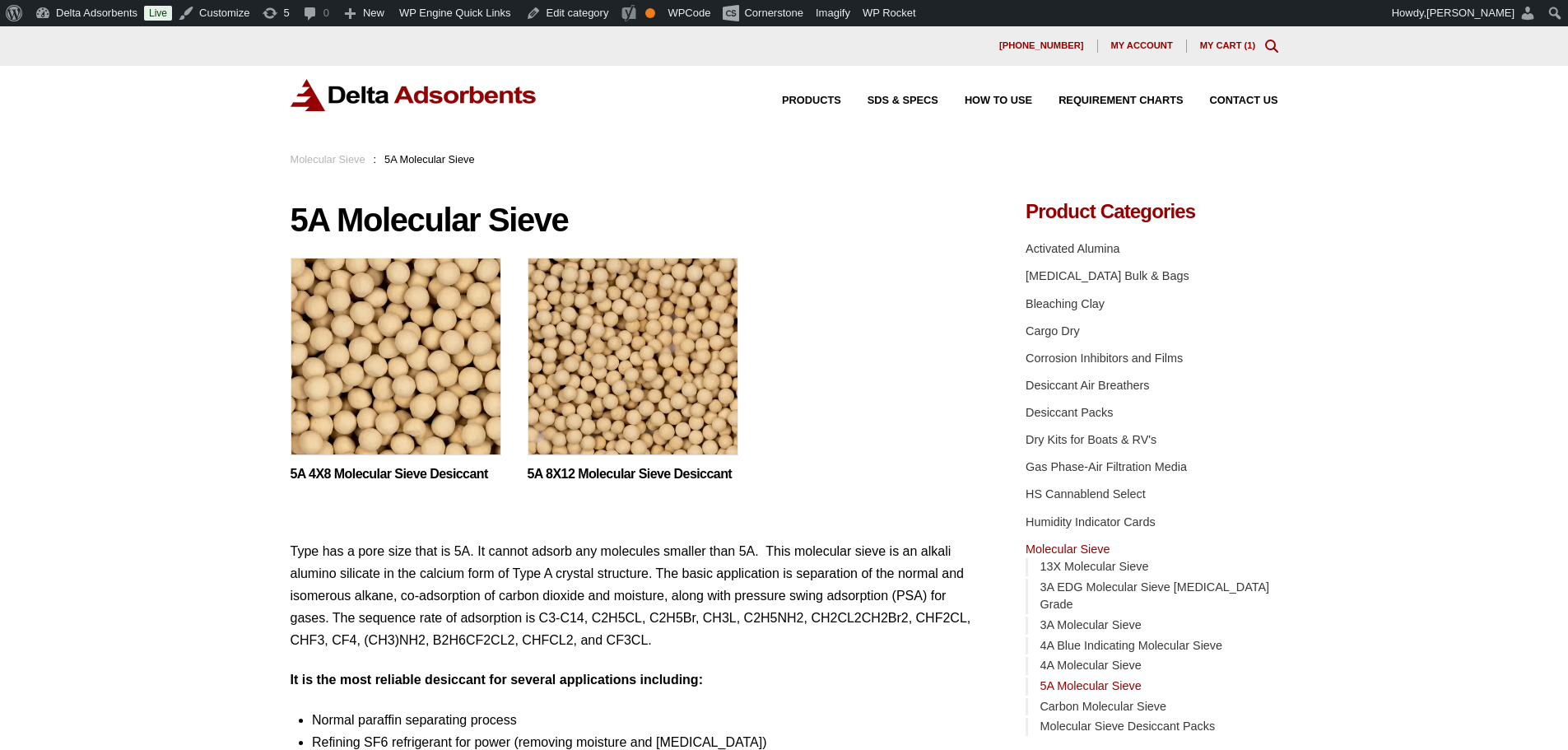
click at [660, 417] on img at bounding box center [633, 360] width 210 height 205
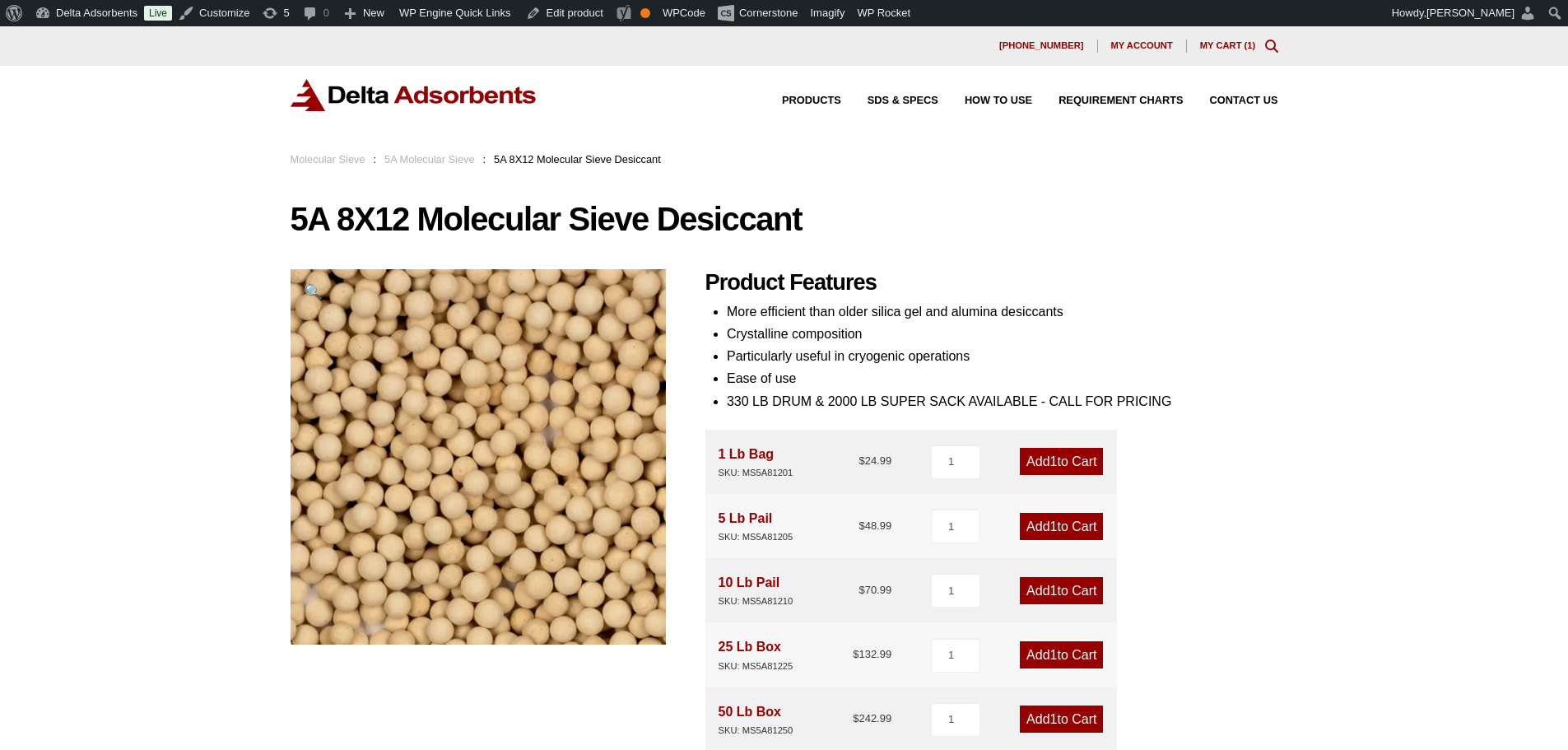
click at [148, 161] on div "Molecular Sieve : 5A Molecular Sieve : 5A 8X12 Molecular Sieve Desiccant" at bounding box center [784, 159] width 1568 height 18
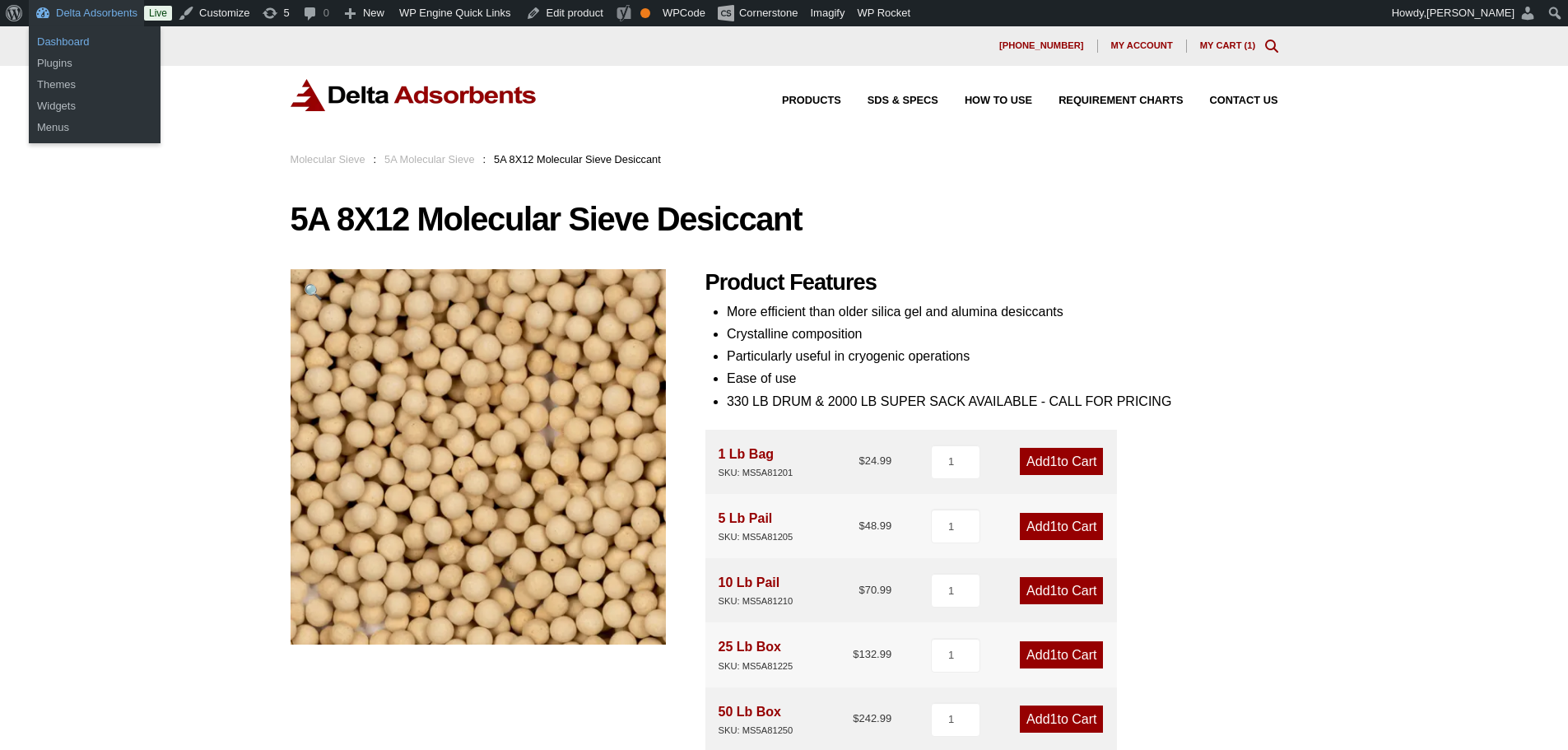
click at [92, 37] on link "Dashboard" at bounding box center [94, 42] width 132 height 22
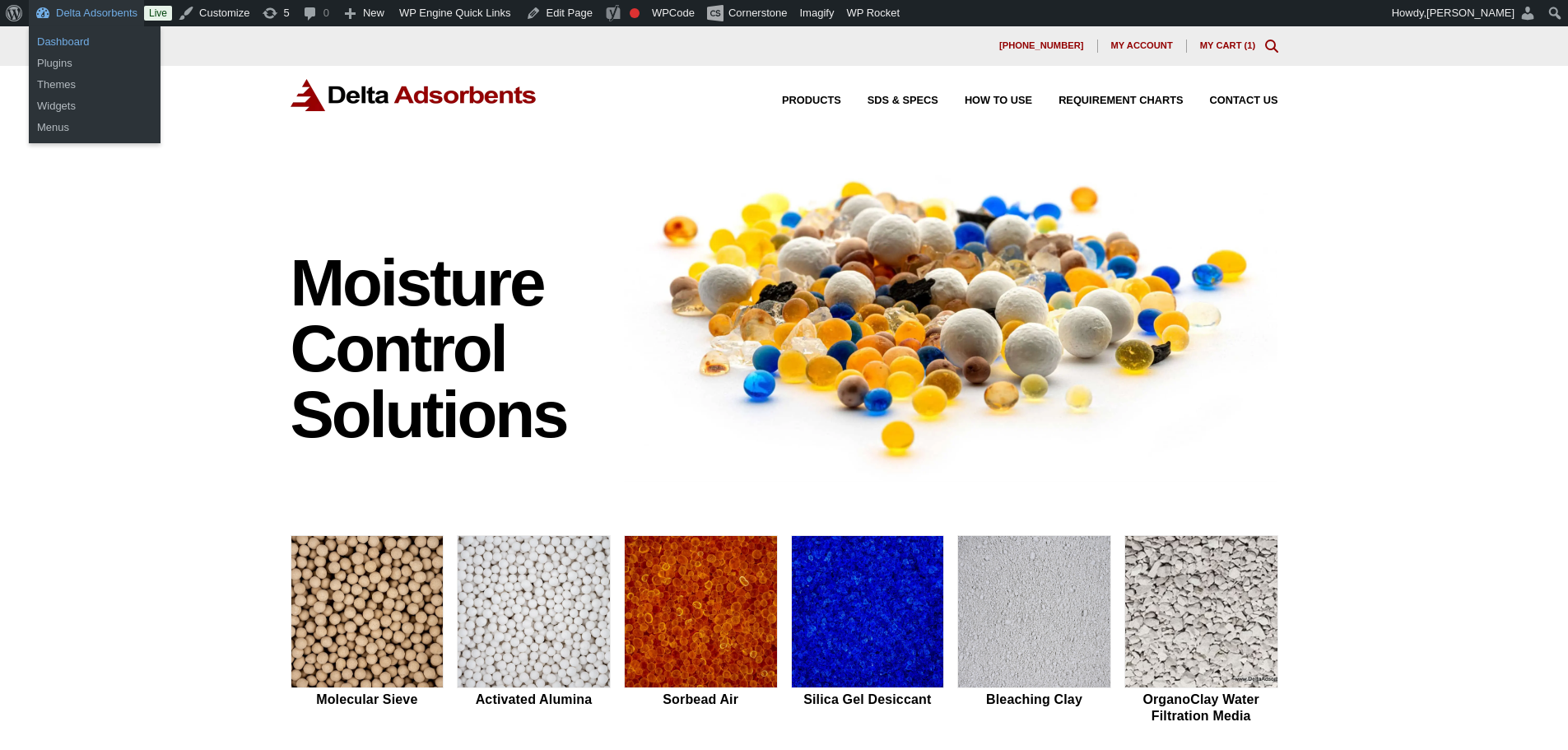
click at [74, 48] on link "Dashboard" at bounding box center [94, 42] width 132 height 22
click at [79, 41] on link "Dashboard" at bounding box center [94, 42] width 132 height 22
